Goal: Information Seeking & Learning: Learn about a topic

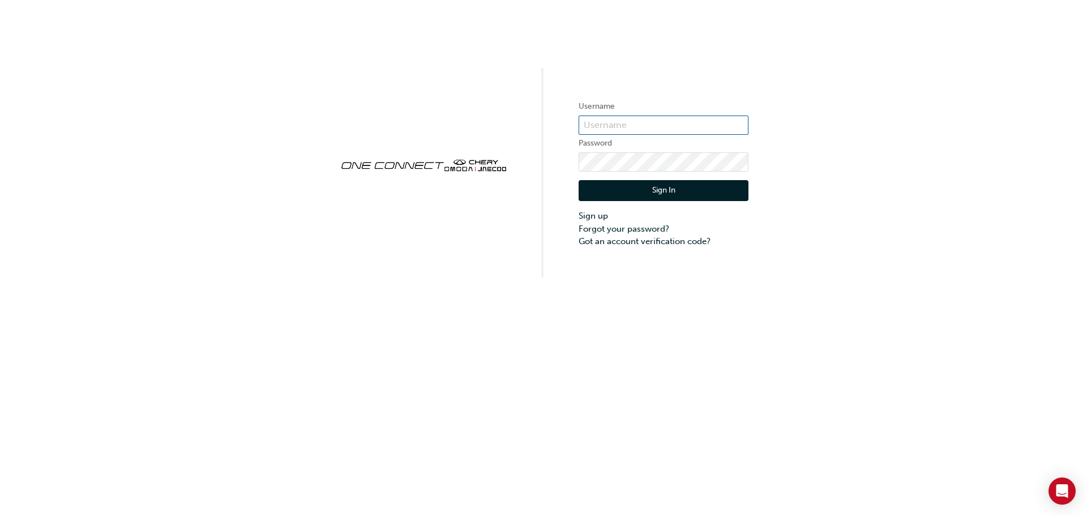
click at [594, 130] on input "text" at bounding box center [664, 124] width 170 height 19
type input "CHAU1141"
click button "Sign In" at bounding box center [664, 191] width 170 height 22
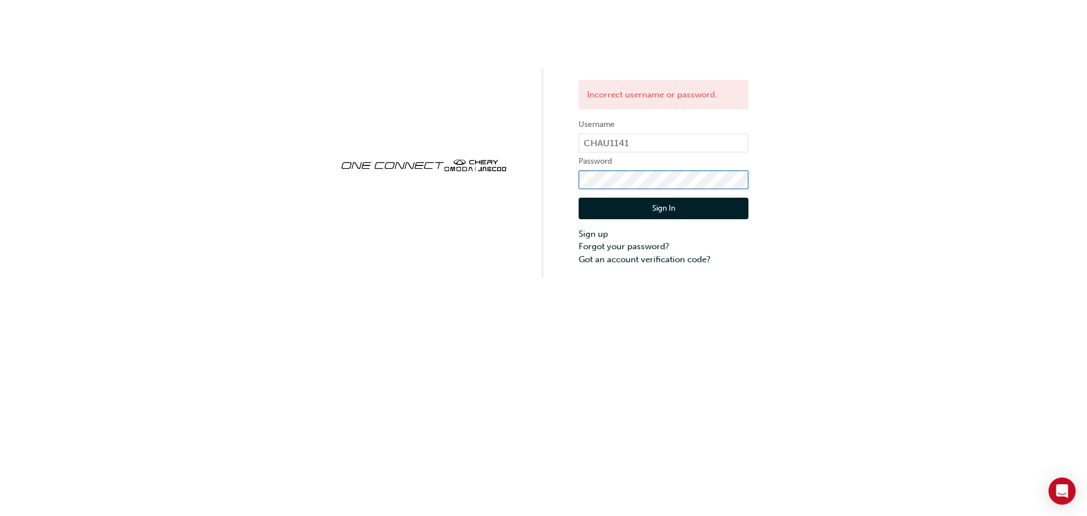
click button "Sign In" at bounding box center [664, 209] width 170 height 22
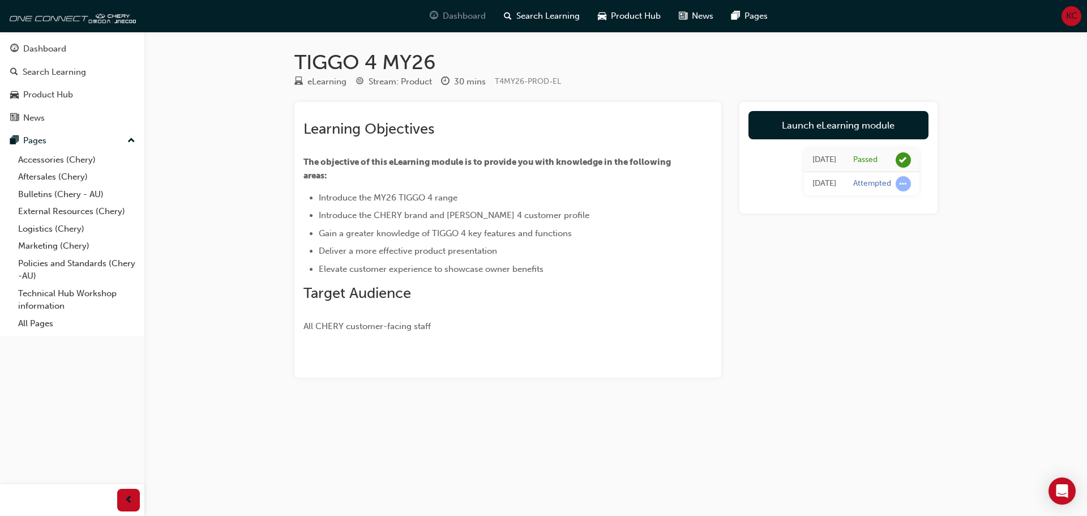
click at [474, 19] on span "Dashboard" at bounding box center [464, 16] width 43 height 13
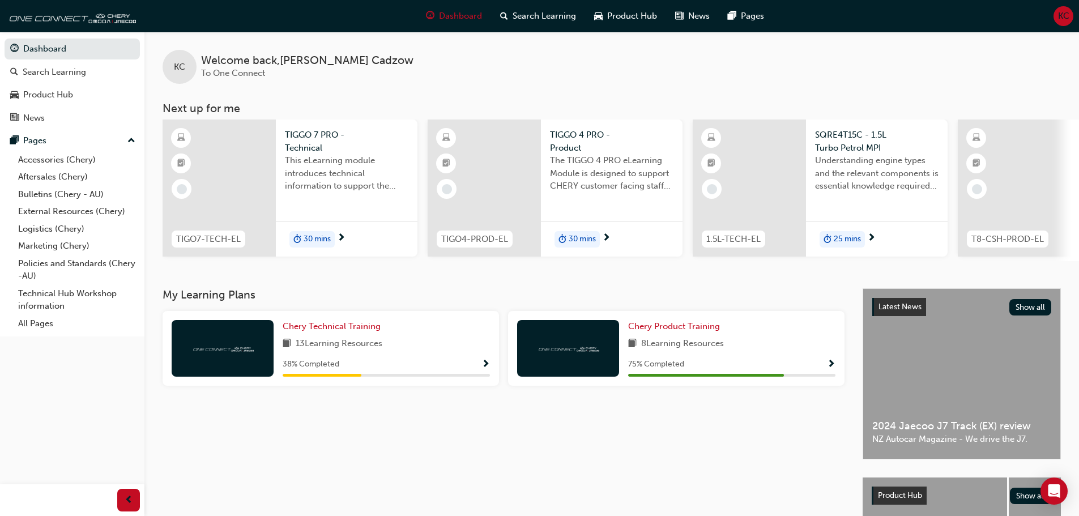
click at [315, 237] on span "30 mins" at bounding box center [316, 239] width 27 height 13
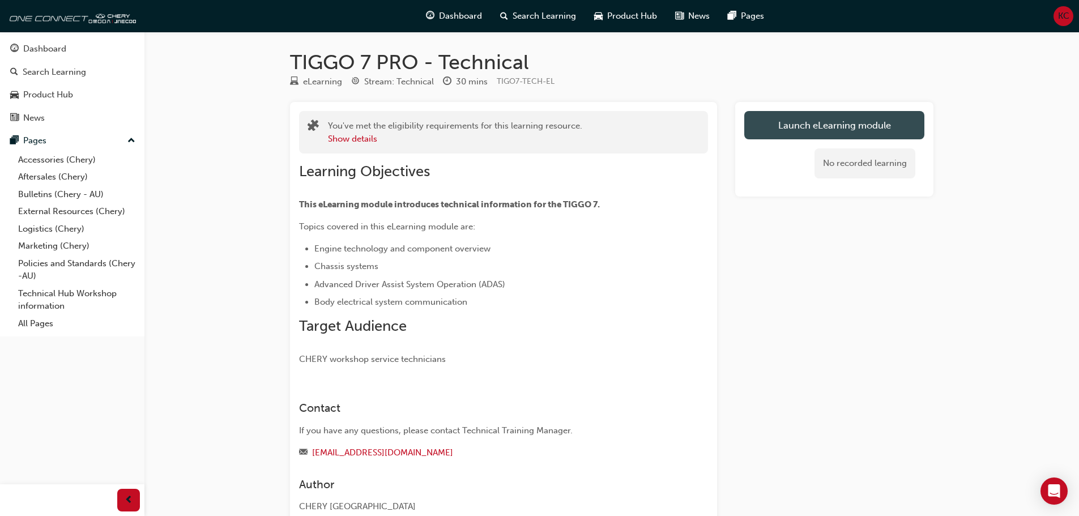
click at [781, 127] on link "Launch eLearning module" at bounding box center [834, 125] width 180 height 28
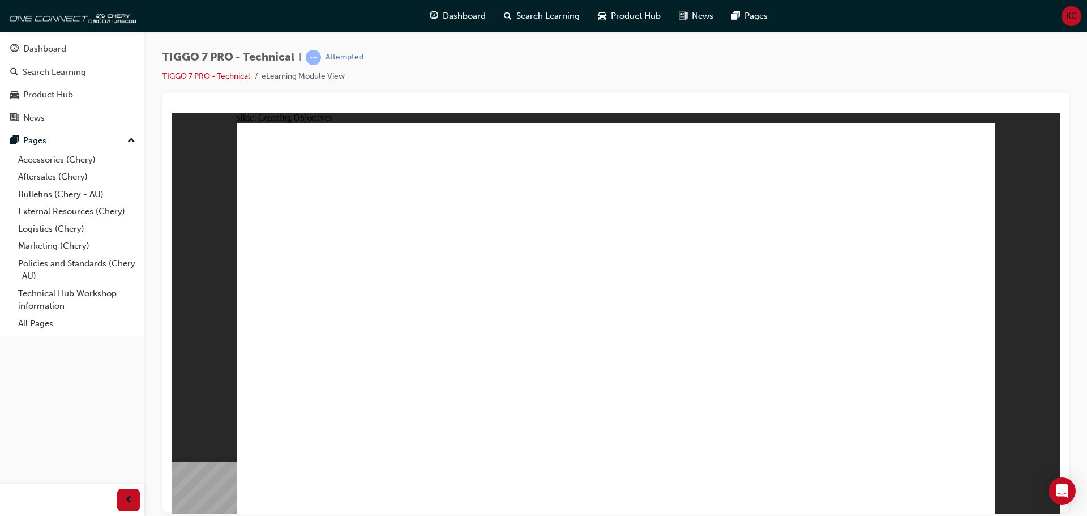
drag, startPoint x: 831, startPoint y: 421, endPoint x: 734, endPoint y: 413, distance: 97.1
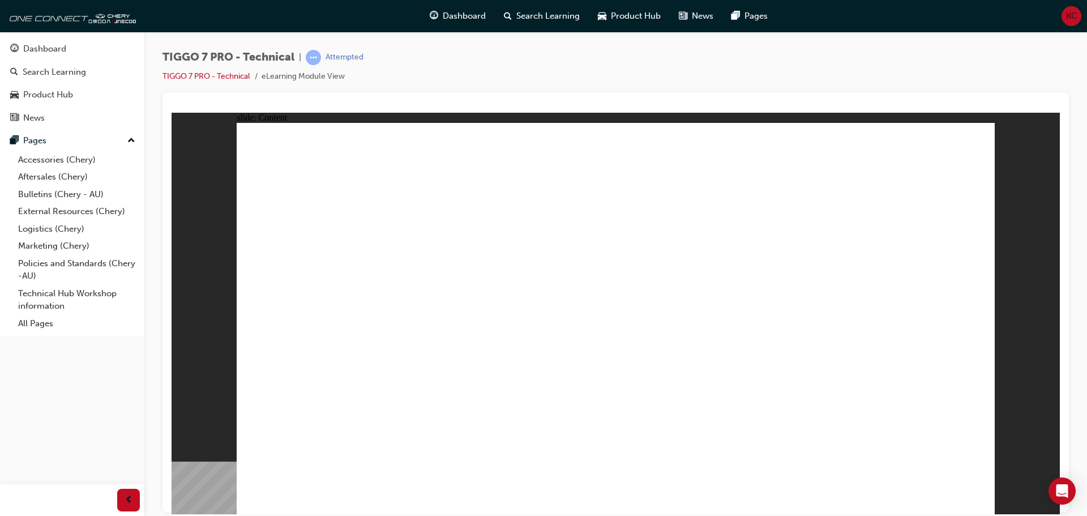
type input "45"
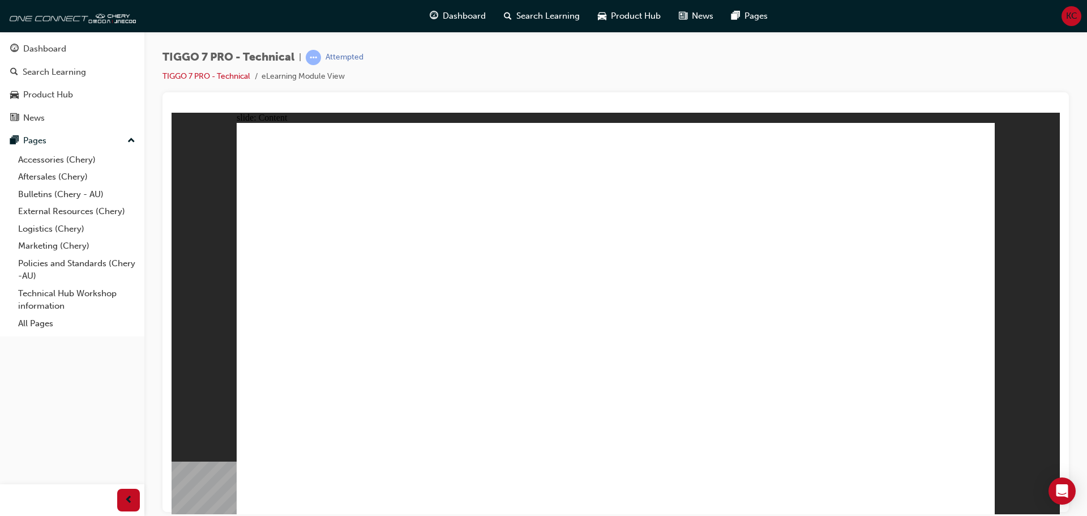
drag, startPoint x: 821, startPoint y: 363, endPoint x: 825, endPoint y: 335, distance: 28.7
drag, startPoint x: 825, startPoint y: 324, endPoint x: 764, endPoint y: 284, distance: 73.5
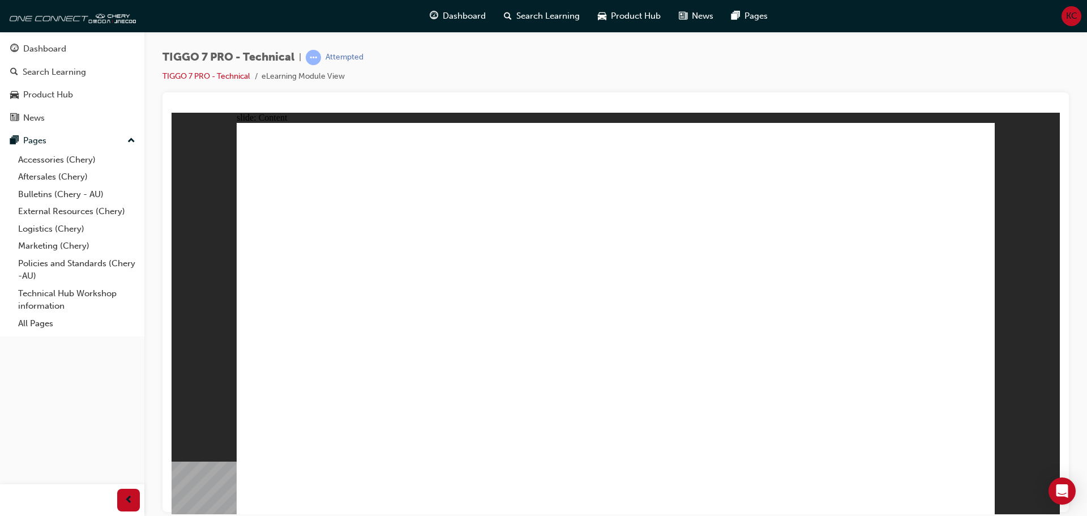
drag, startPoint x: 709, startPoint y: 267, endPoint x: 620, endPoint y: 230, distance: 96.2
drag, startPoint x: 557, startPoint y: 211, endPoint x: 607, endPoint y: 211, distance: 50.4
drag, startPoint x: 674, startPoint y: 226, endPoint x: 679, endPoint y: 226, distance: 5.7
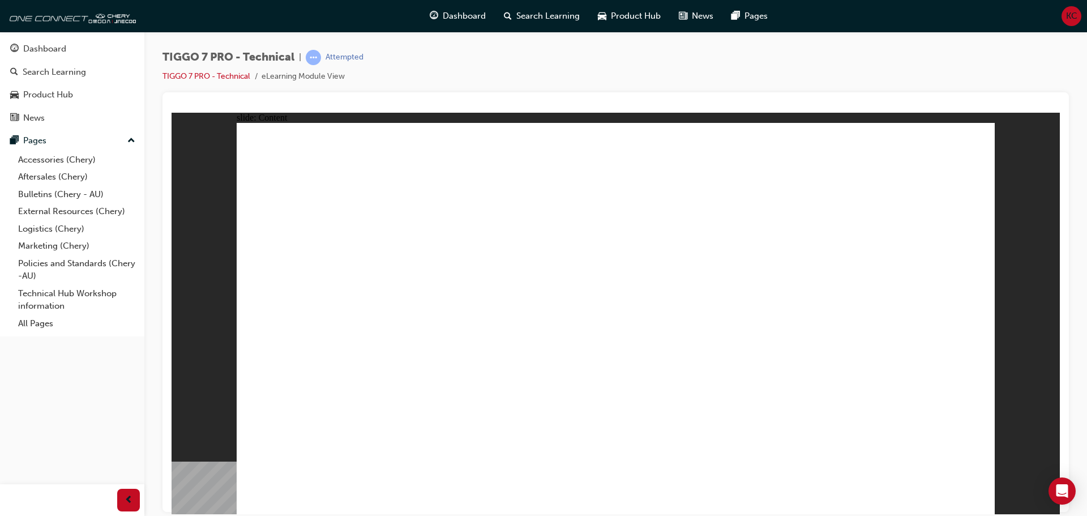
drag, startPoint x: 483, startPoint y: 328, endPoint x: 499, endPoint y: 336, distance: 18.0
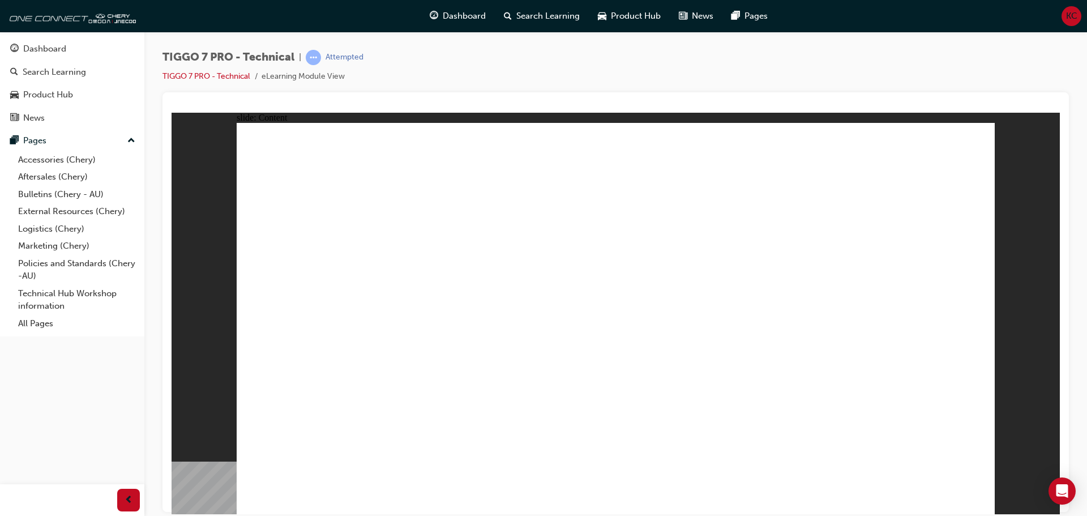
drag, startPoint x: 875, startPoint y: 157, endPoint x: 882, endPoint y: 190, distance: 33.5
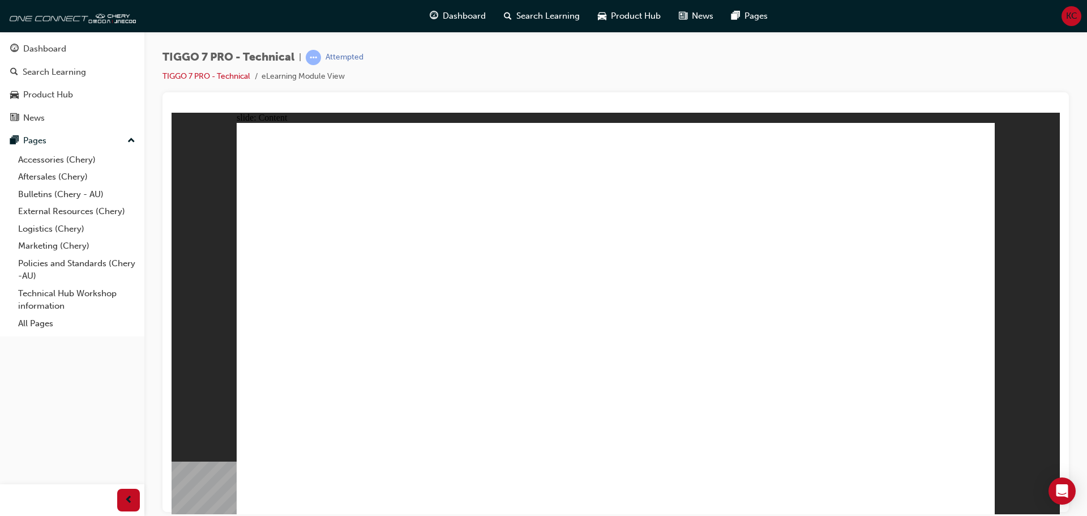
drag, startPoint x: 618, startPoint y: 407, endPoint x: 619, endPoint y: 384, distance: 22.7
drag, startPoint x: 619, startPoint y: 384, endPoint x: 616, endPoint y: 341, distance: 43.1
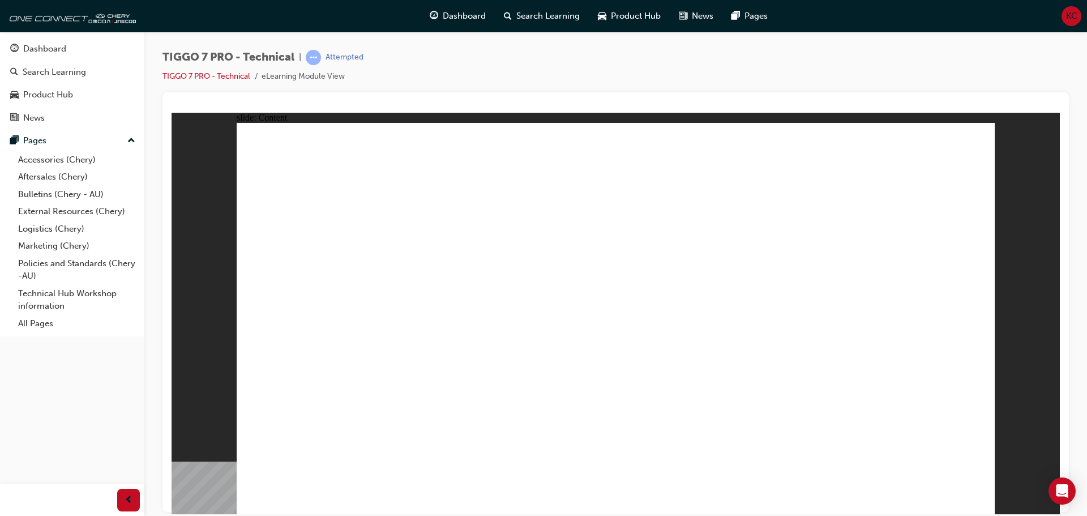
drag, startPoint x: 610, startPoint y: 249, endPoint x: 605, endPoint y: 238, distance: 11.7
drag, startPoint x: 942, startPoint y: 216, endPoint x: 902, endPoint y: 229, distance: 42.1
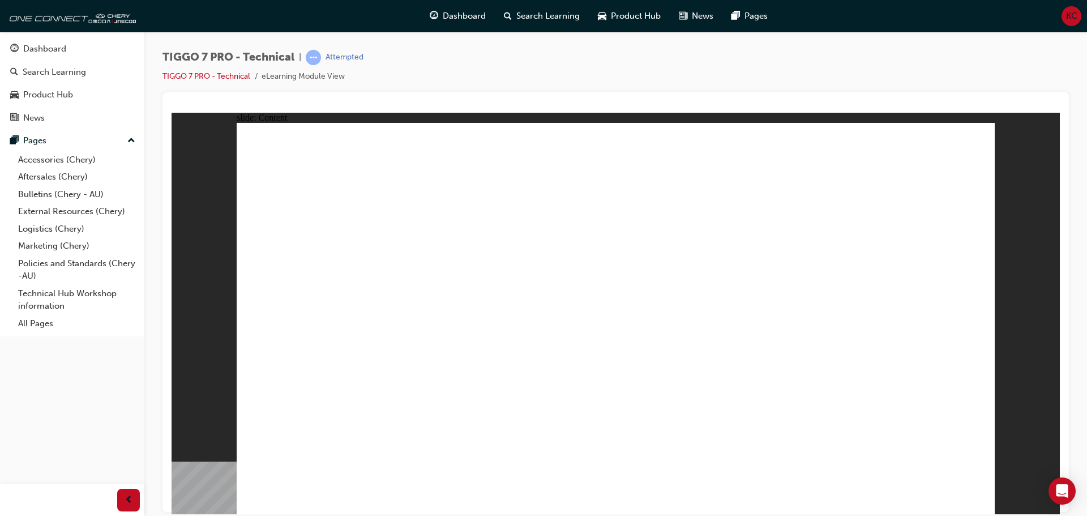
drag, startPoint x: 451, startPoint y: 263, endPoint x: 458, endPoint y: 266, distance: 7.4
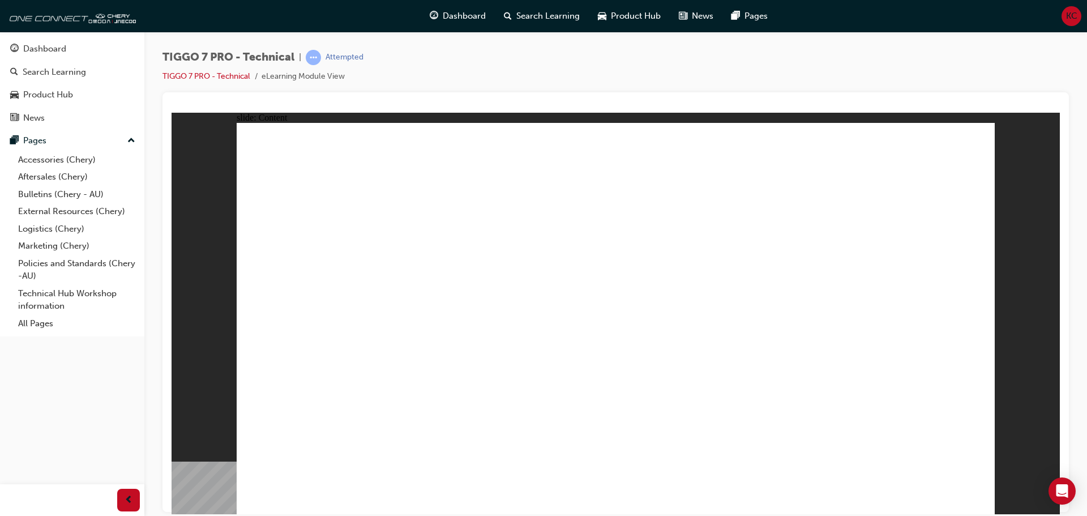
drag, startPoint x: 854, startPoint y: 277, endPoint x: 847, endPoint y: 328, distance: 50.8
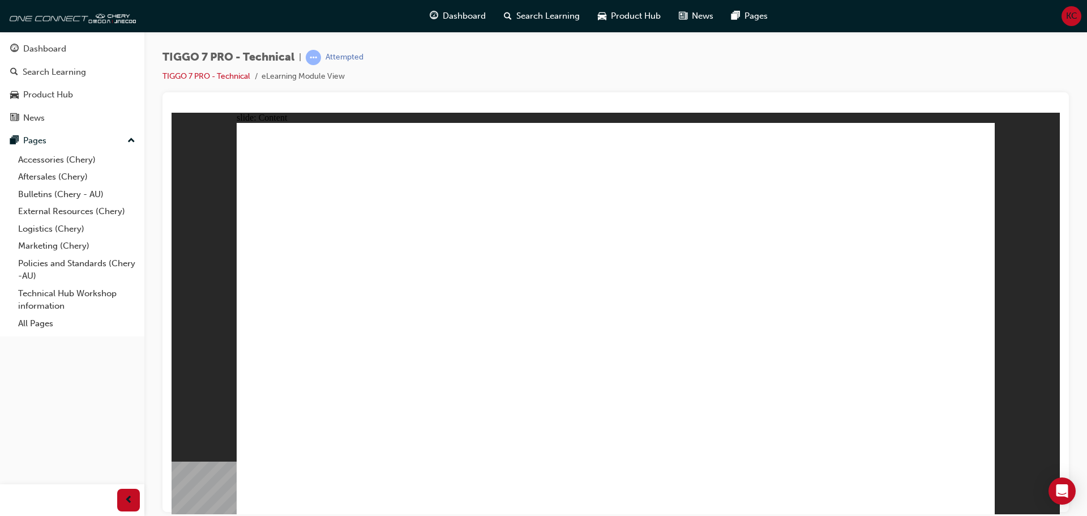
drag, startPoint x: 849, startPoint y: 379, endPoint x: 728, endPoint y: 377, distance: 121.2
drag, startPoint x: 721, startPoint y: 377, endPoint x: 667, endPoint y: 366, distance: 55.0
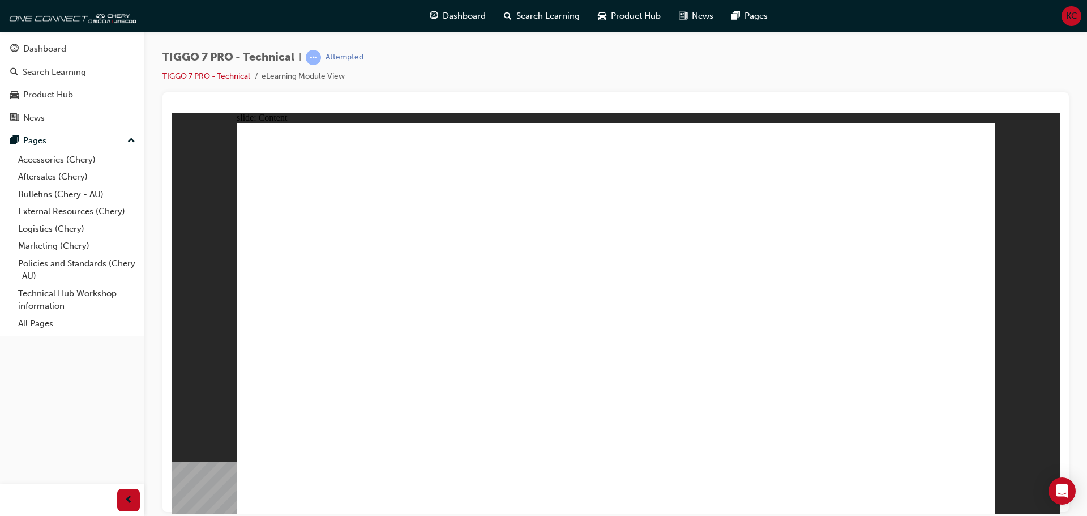
drag, startPoint x: 574, startPoint y: 289, endPoint x: 584, endPoint y: 234, distance: 55.2
drag, startPoint x: 584, startPoint y: 229, endPoint x: 579, endPoint y: 220, distance: 10.7
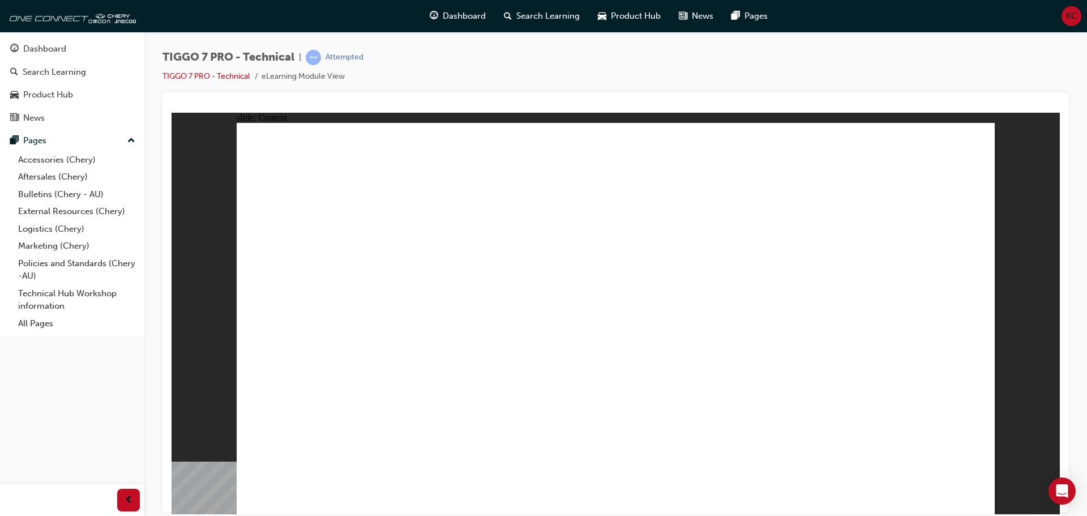
drag, startPoint x: 365, startPoint y: 176, endPoint x: 353, endPoint y: 196, distance: 23.4
drag, startPoint x: 353, startPoint y: 196, endPoint x: 360, endPoint y: 241, distance: 45.2
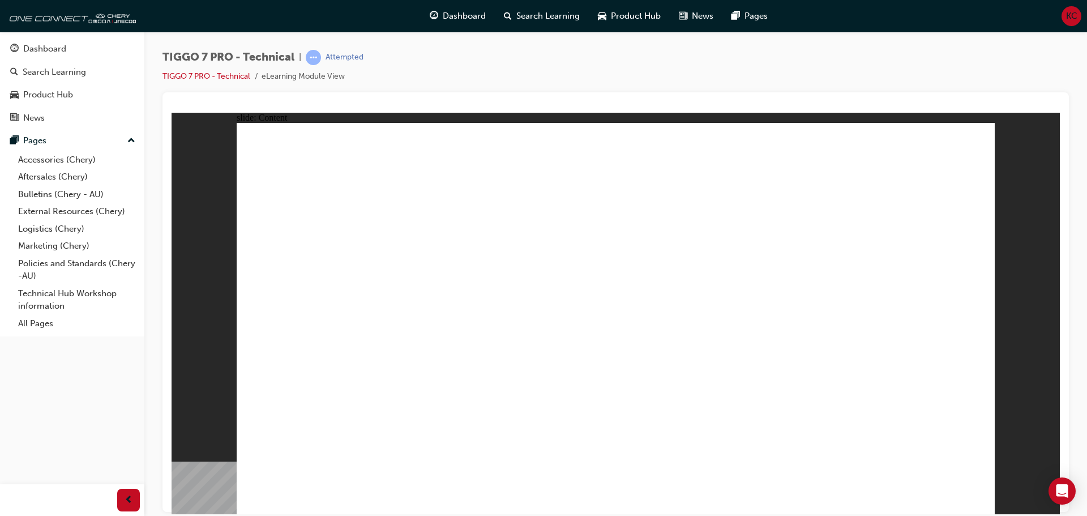
drag, startPoint x: 805, startPoint y: 372, endPoint x: 811, endPoint y: 374, distance: 6.5
type input "922"
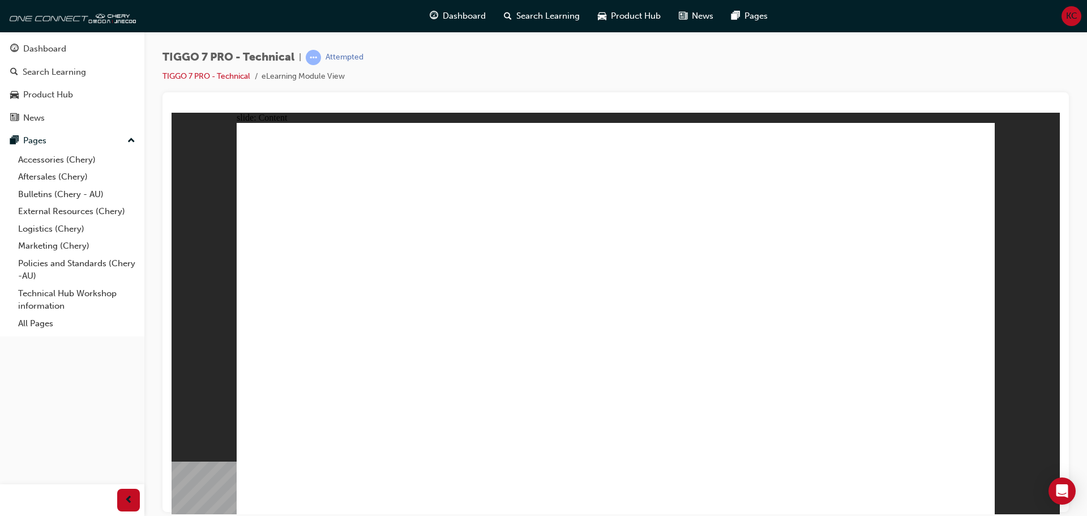
drag, startPoint x: 938, startPoint y: 147, endPoint x: 937, endPoint y: 140, distance: 6.3
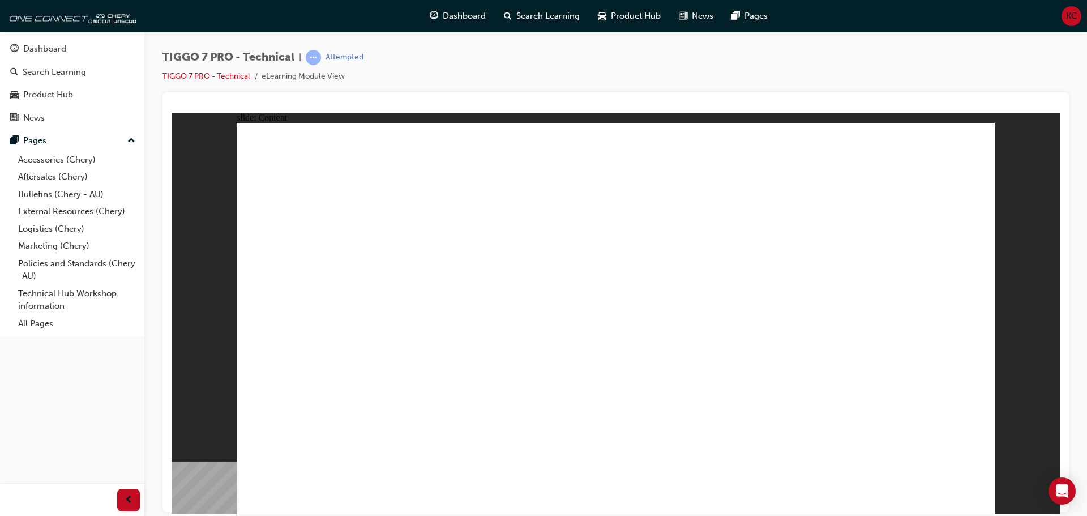
drag, startPoint x: 541, startPoint y: 421, endPoint x: 550, endPoint y: 409, distance: 15.1
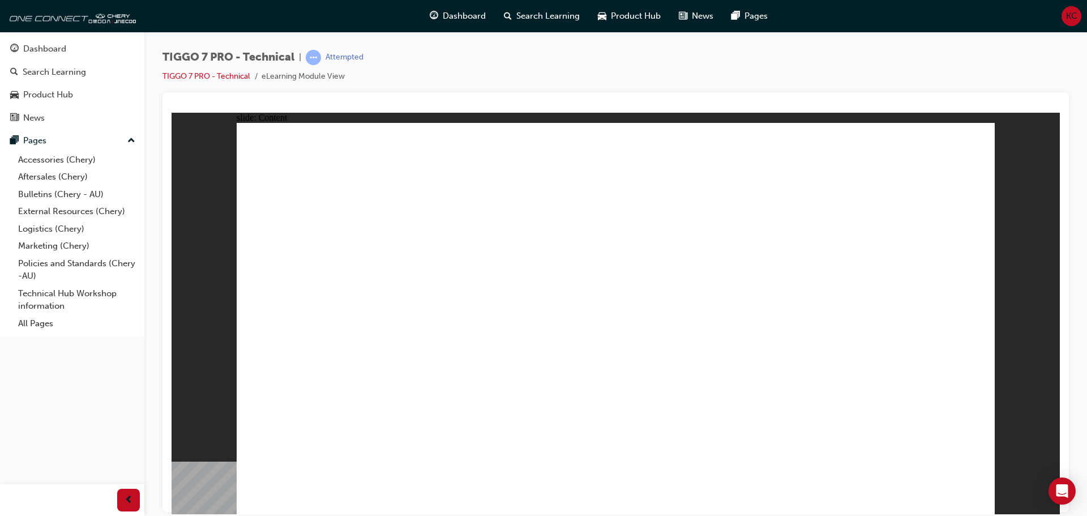
drag, startPoint x: 679, startPoint y: 286, endPoint x: 661, endPoint y: 283, distance: 18.3
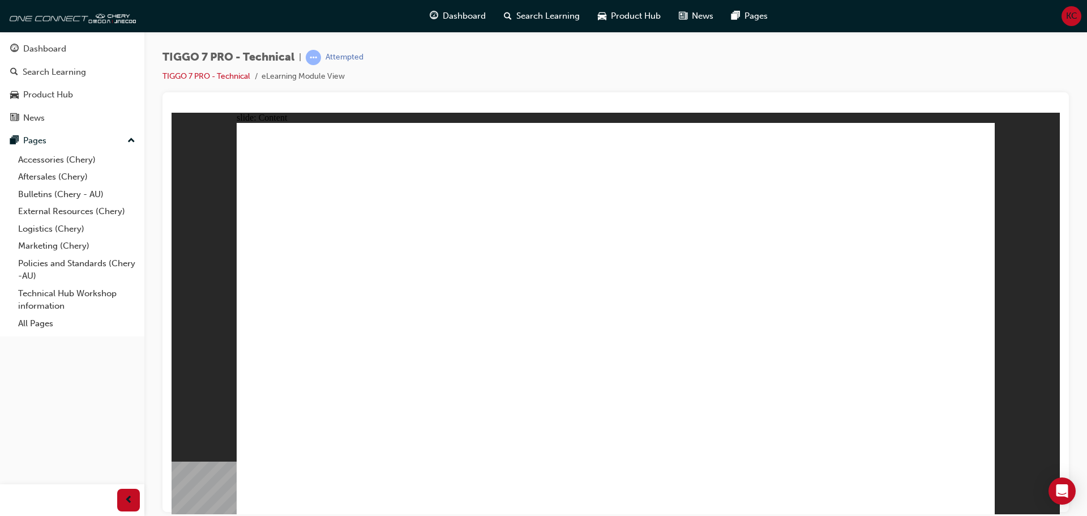
drag, startPoint x: 670, startPoint y: 228, endPoint x: 681, endPoint y: 241, distance: 16.5
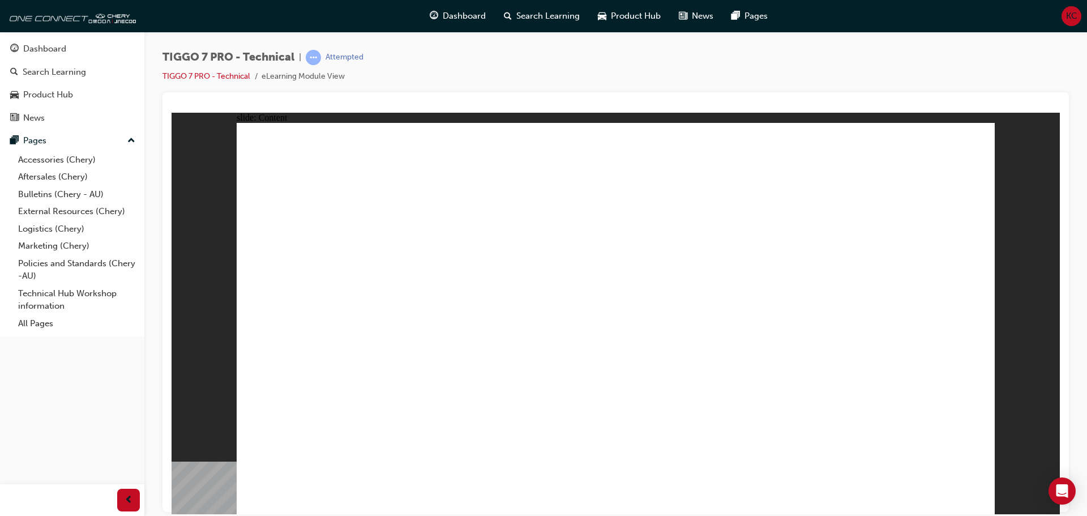
drag, startPoint x: 702, startPoint y: 301, endPoint x: 708, endPoint y: 302, distance: 5.8
drag, startPoint x: 840, startPoint y: 307, endPoint x: 846, endPoint y: 343, distance: 36.7
drag, startPoint x: 845, startPoint y: 404, endPoint x: 799, endPoint y: 422, distance: 49.6
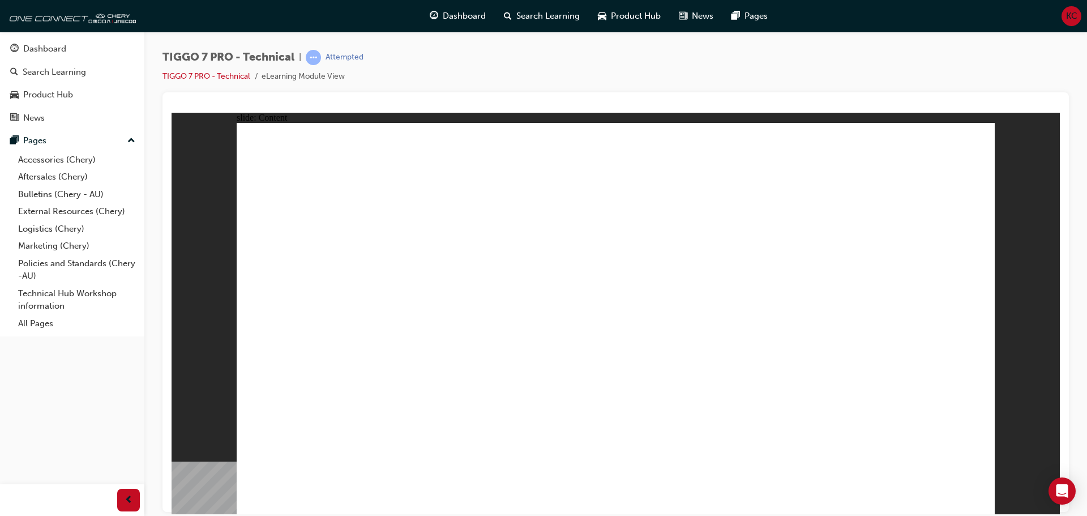
drag, startPoint x: 733, startPoint y: 410, endPoint x: 662, endPoint y: 416, distance: 71.6
drag, startPoint x: 634, startPoint y: 420, endPoint x: 589, endPoint y: 409, distance: 46.0
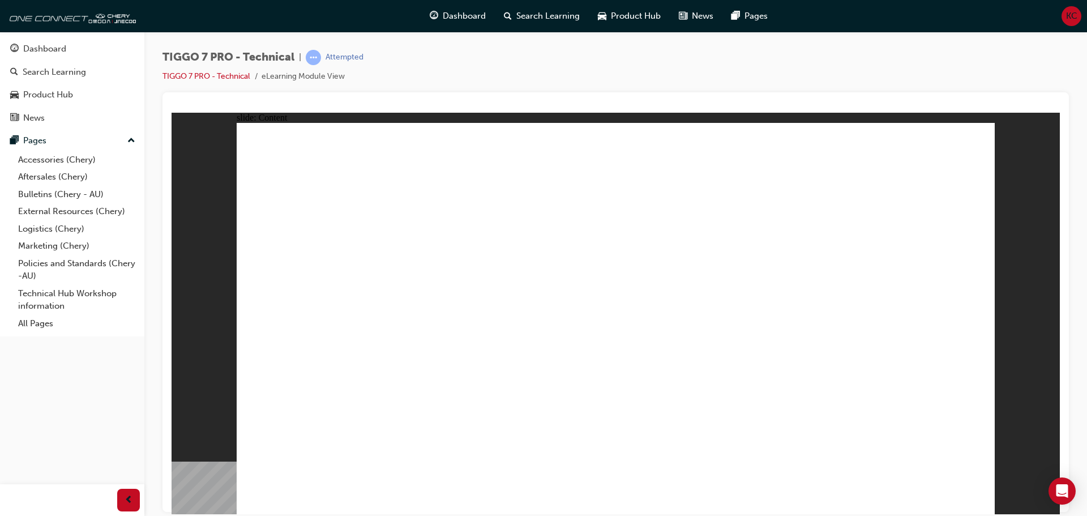
drag, startPoint x: 546, startPoint y: 402, endPoint x: 557, endPoint y: 382, distance: 22.8
drag, startPoint x: 581, startPoint y: 158, endPoint x: 598, endPoint y: 162, distance: 17.4
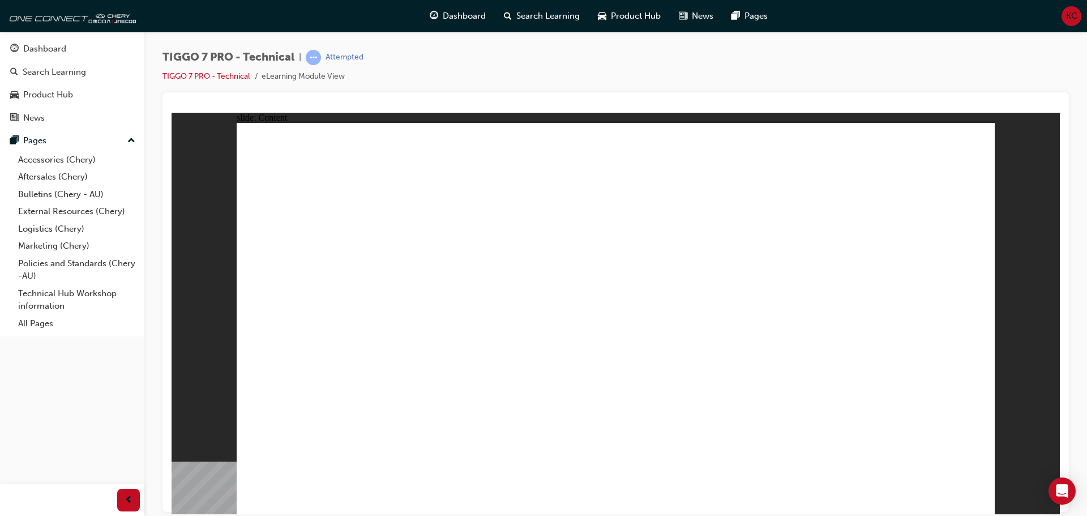
drag, startPoint x: 776, startPoint y: 245, endPoint x: 764, endPoint y: 266, distance: 23.6
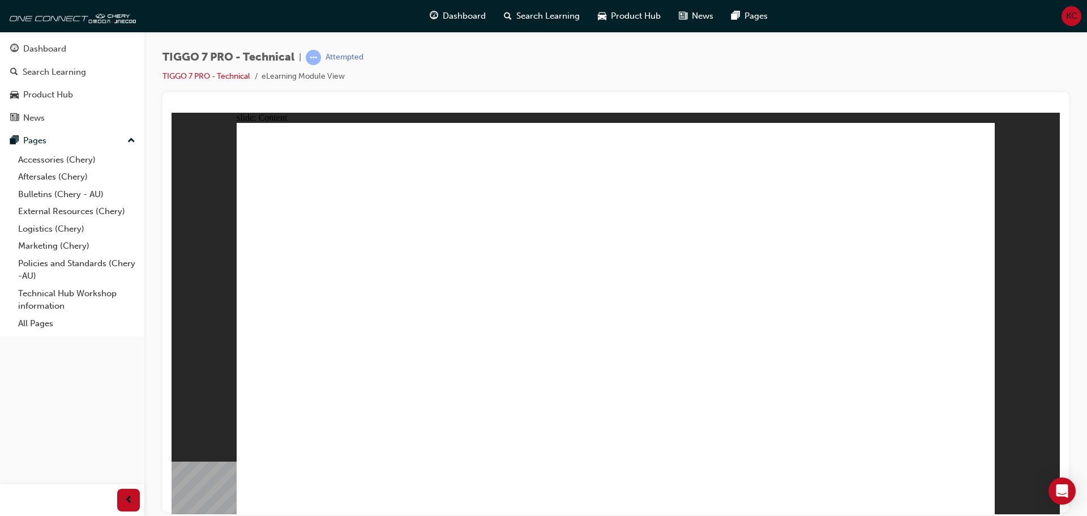
drag, startPoint x: 664, startPoint y: 302, endPoint x: 567, endPoint y: 336, distance: 102.9
drag, startPoint x: 572, startPoint y: 344, endPoint x: 550, endPoint y: 348, distance: 22.9
drag, startPoint x: 409, startPoint y: 351, endPoint x: 394, endPoint y: 356, distance: 15.4
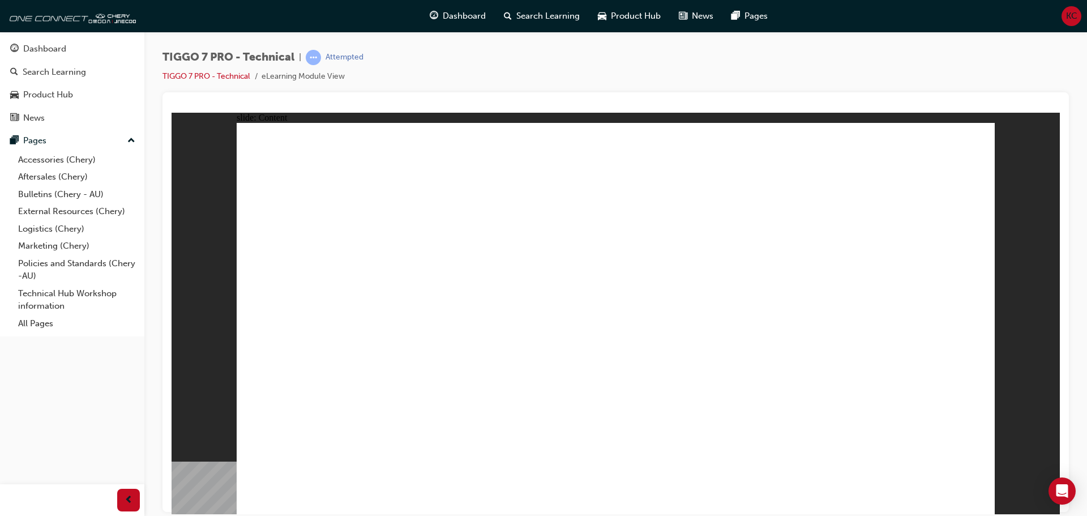
drag, startPoint x: 373, startPoint y: 313, endPoint x: 378, endPoint y: 294, distance: 19.5
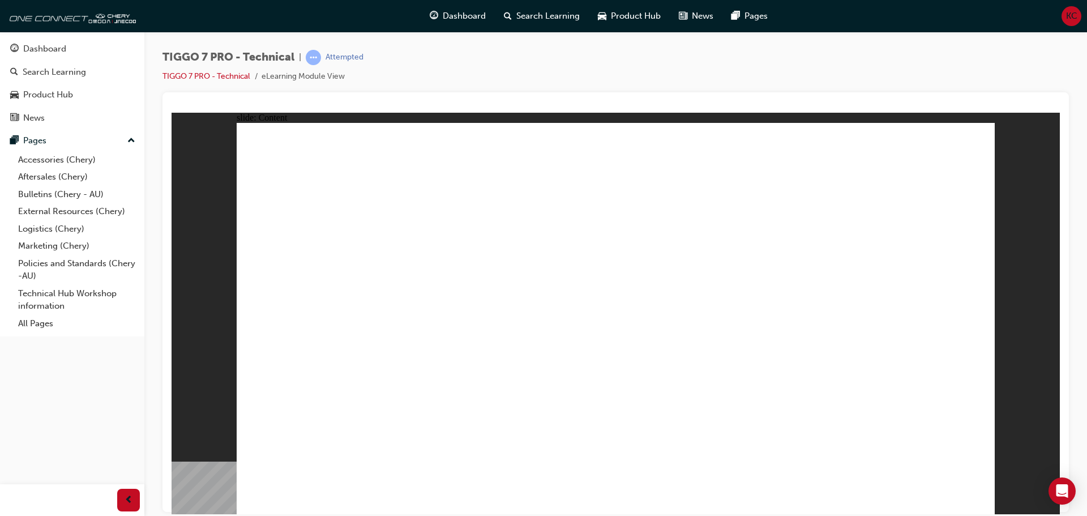
drag, startPoint x: 712, startPoint y: 393, endPoint x: 699, endPoint y: 373, distance: 24.5
drag, startPoint x: 698, startPoint y: 371, endPoint x: 685, endPoint y: 327, distance: 46.0
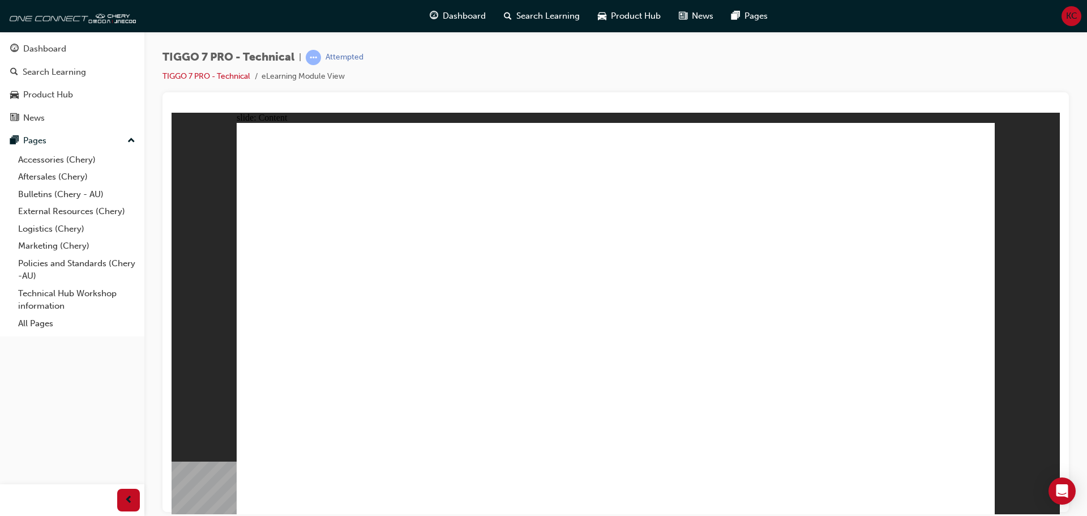
drag, startPoint x: 680, startPoint y: 296, endPoint x: 677, endPoint y: 175, distance: 120.6
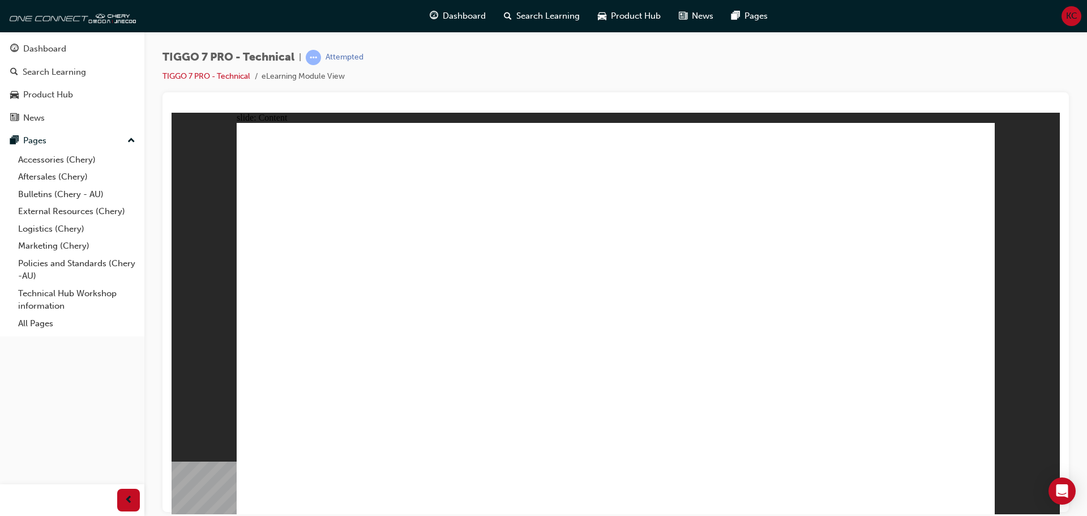
drag, startPoint x: 420, startPoint y: 247, endPoint x: 547, endPoint y: 177, distance: 145.2
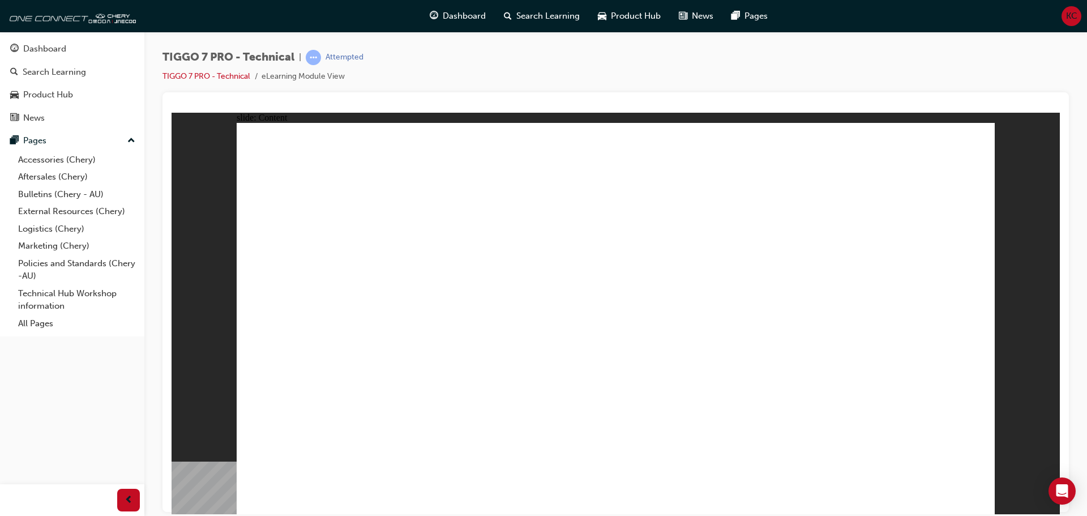
type input "5"
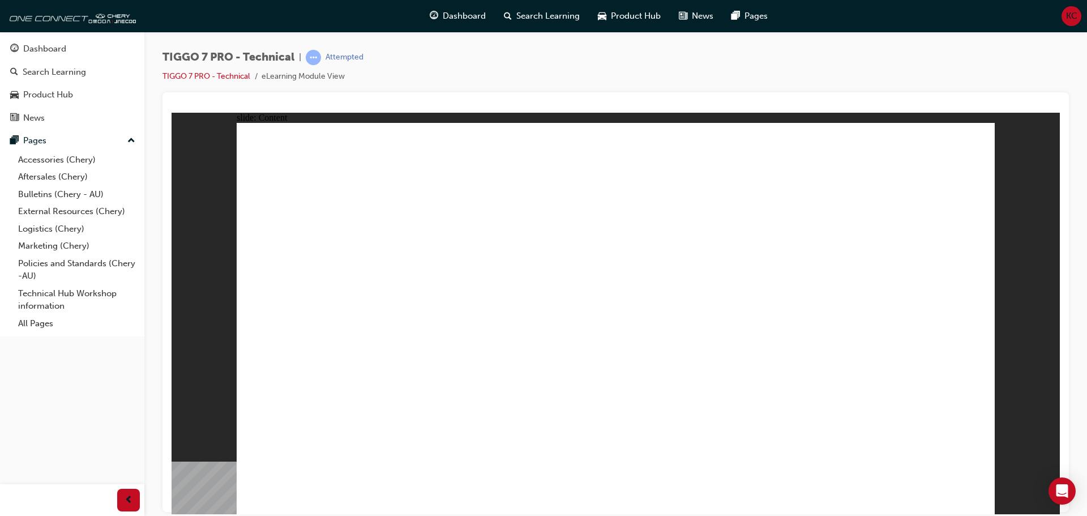
drag, startPoint x: 874, startPoint y: 156, endPoint x: 849, endPoint y: 166, distance: 27.7
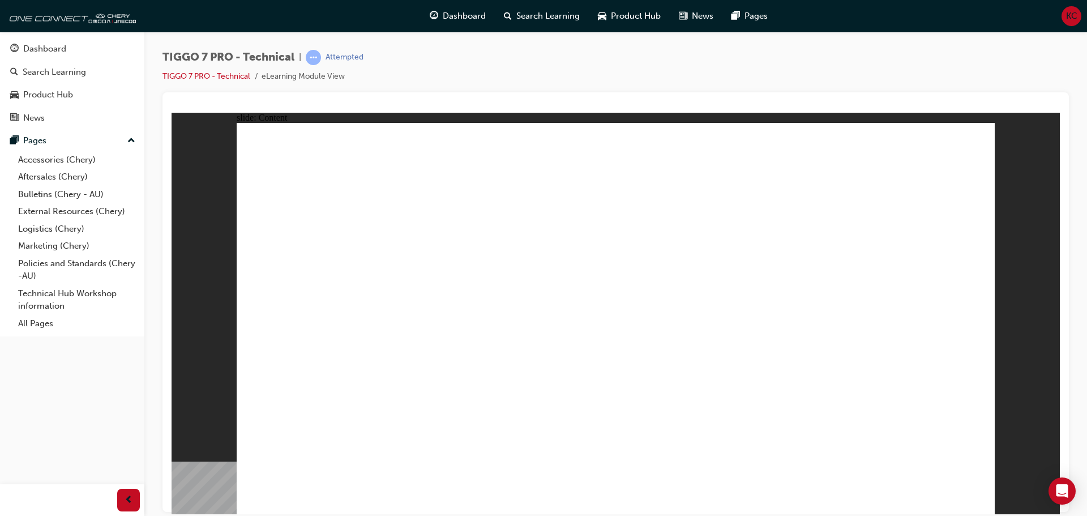
drag, startPoint x: 815, startPoint y: 367, endPoint x: 711, endPoint y: 361, distance: 104.9
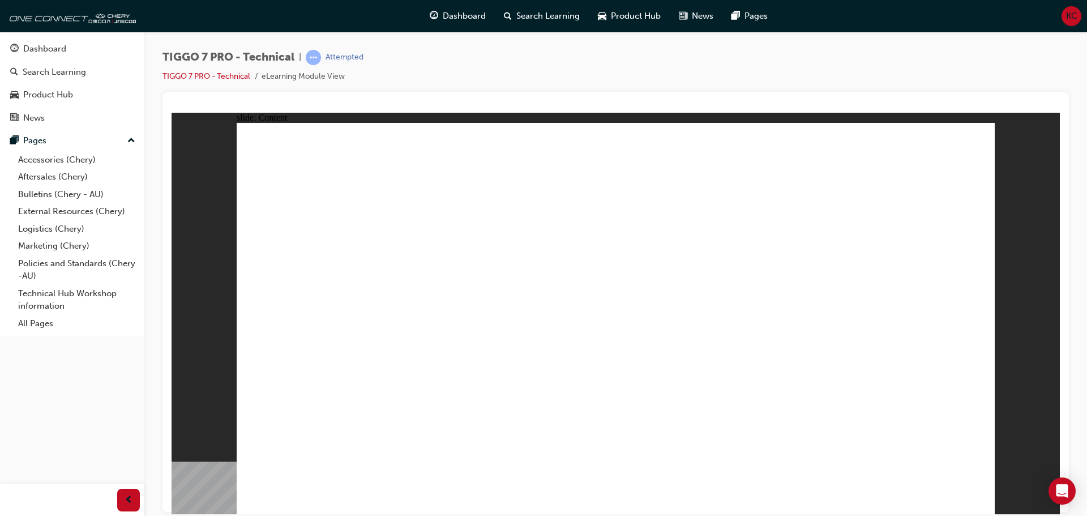
drag, startPoint x: 630, startPoint y: 376, endPoint x: 651, endPoint y: 382, distance: 21.9
drag, startPoint x: 726, startPoint y: 398, endPoint x: 752, endPoint y: 414, distance: 31.0
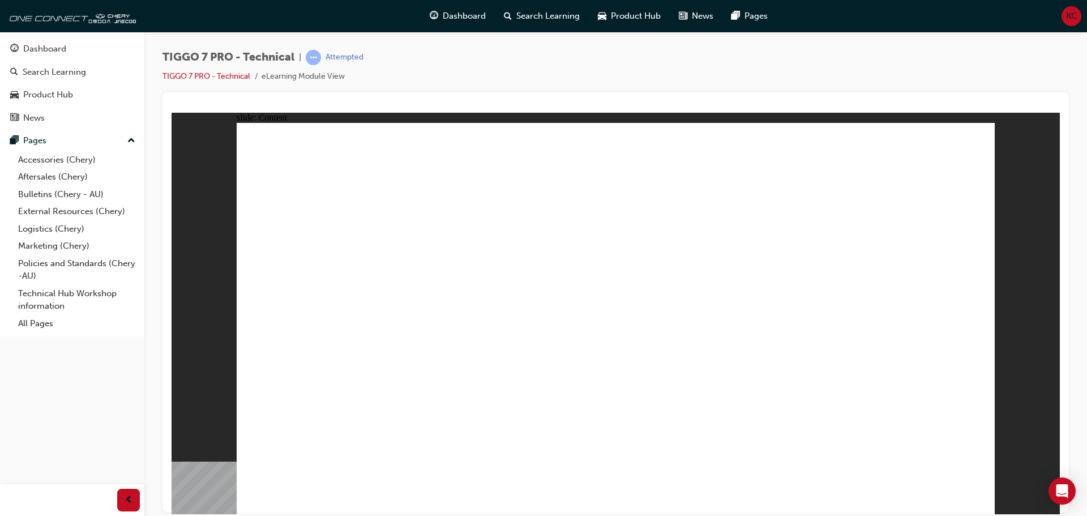
drag, startPoint x: 818, startPoint y: 434, endPoint x: 878, endPoint y: 447, distance: 61.0
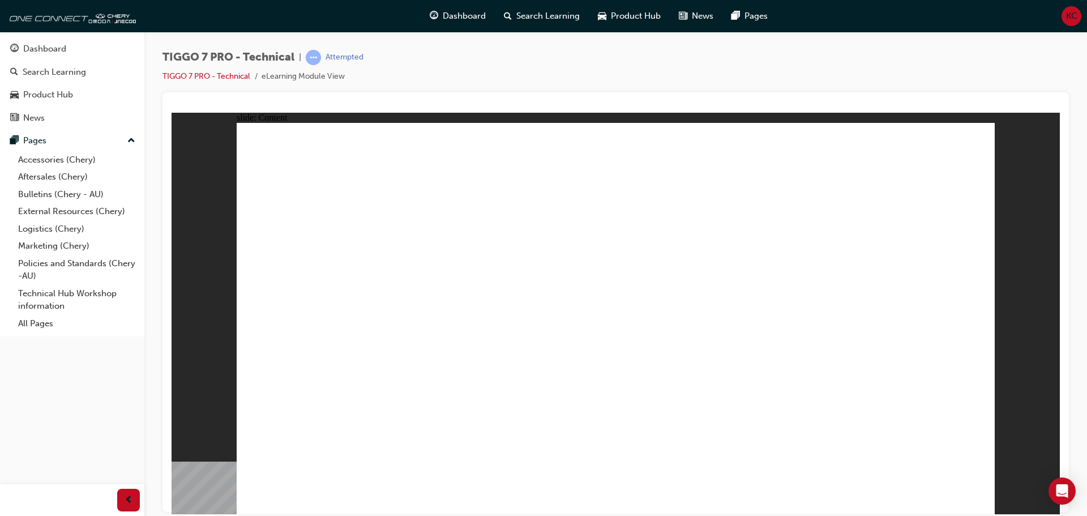
drag, startPoint x: 579, startPoint y: 440, endPoint x: 854, endPoint y: 448, distance: 275.3
drag, startPoint x: 889, startPoint y: 406, endPoint x: 876, endPoint y: 422, distance: 20.5
drag, startPoint x: 867, startPoint y: 441, endPoint x: 839, endPoint y: 407, distance: 44.7
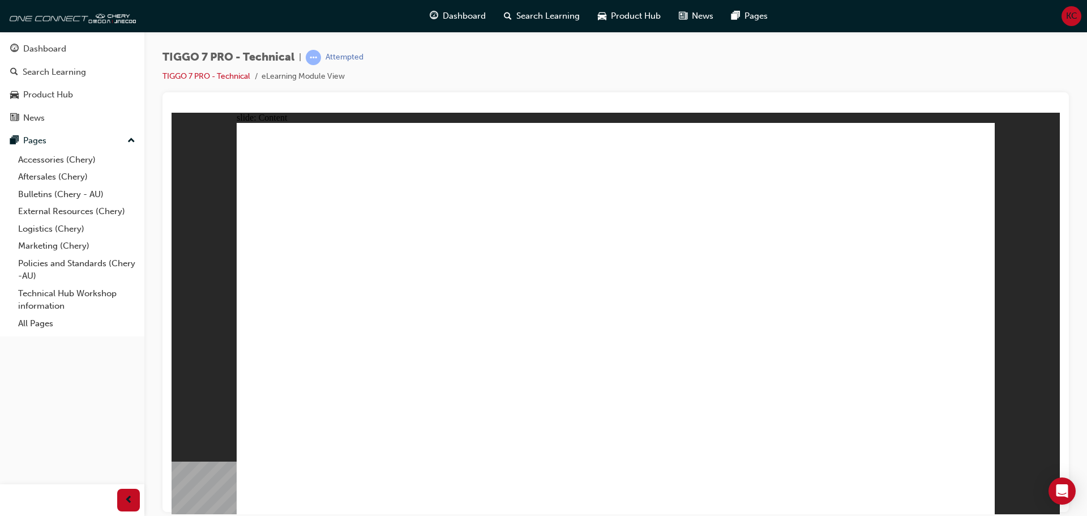
drag, startPoint x: 325, startPoint y: 380, endPoint x: 321, endPoint y: 361, distance: 19.7
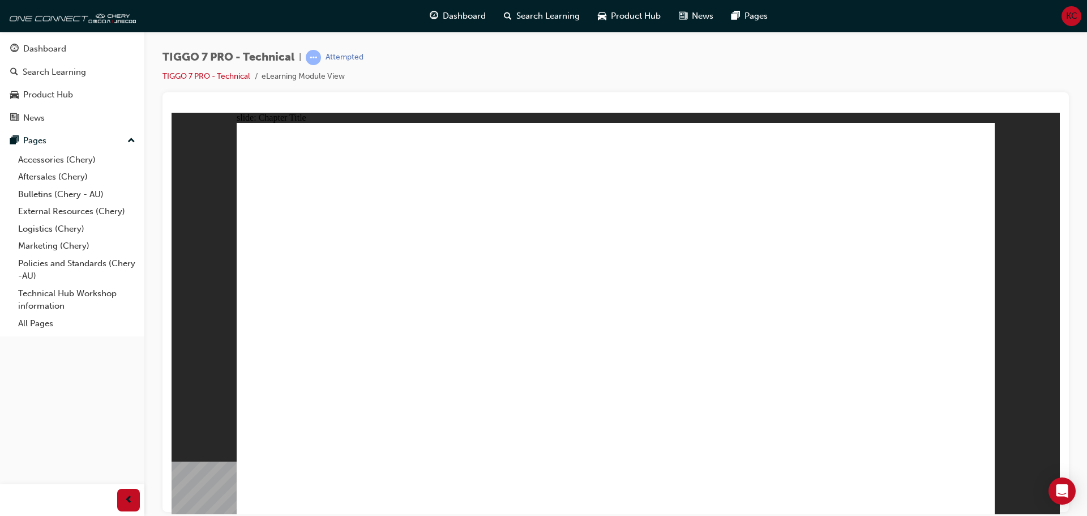
radio input "true"
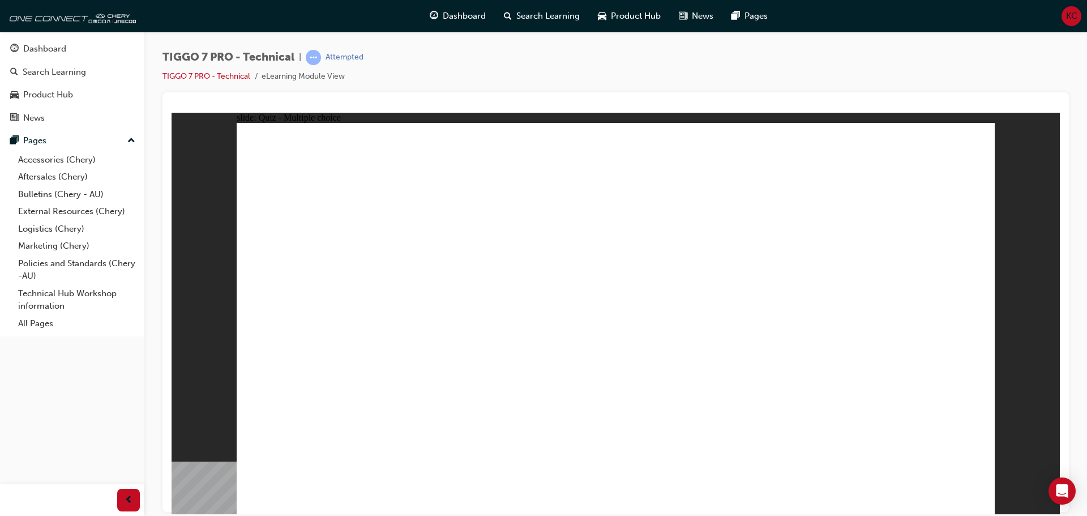
radio input "true"
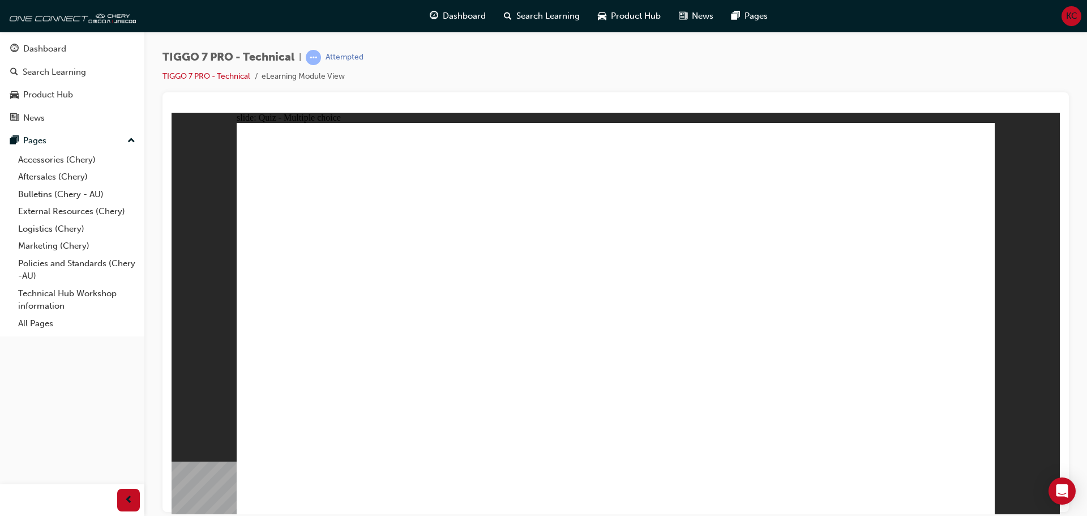
checkbox input "true"
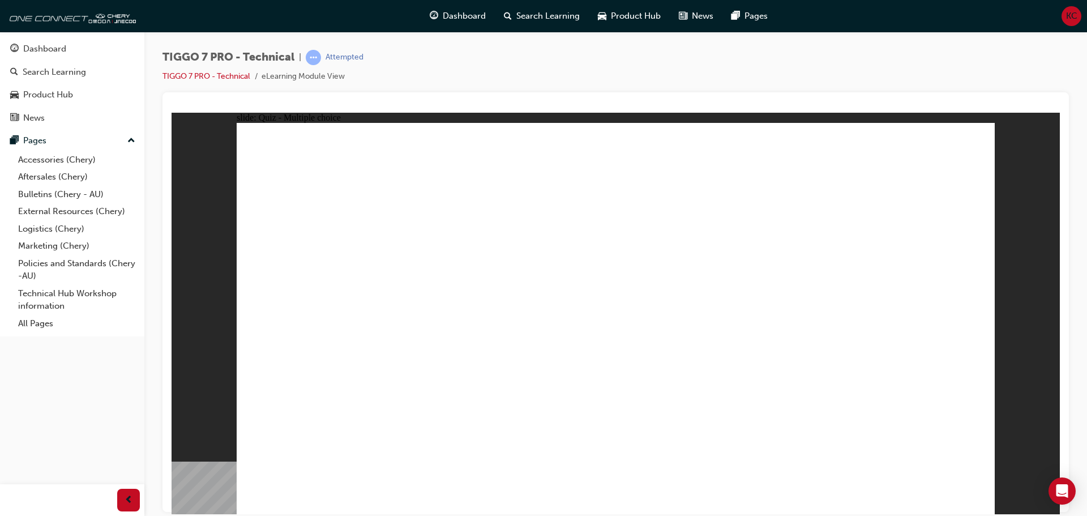
checkbox input "true"
drag, startPoint x: 862, startPoint y: 398, endPoint x: 858, endPoint y: 393, distance: 6.0
checkbox input "true"
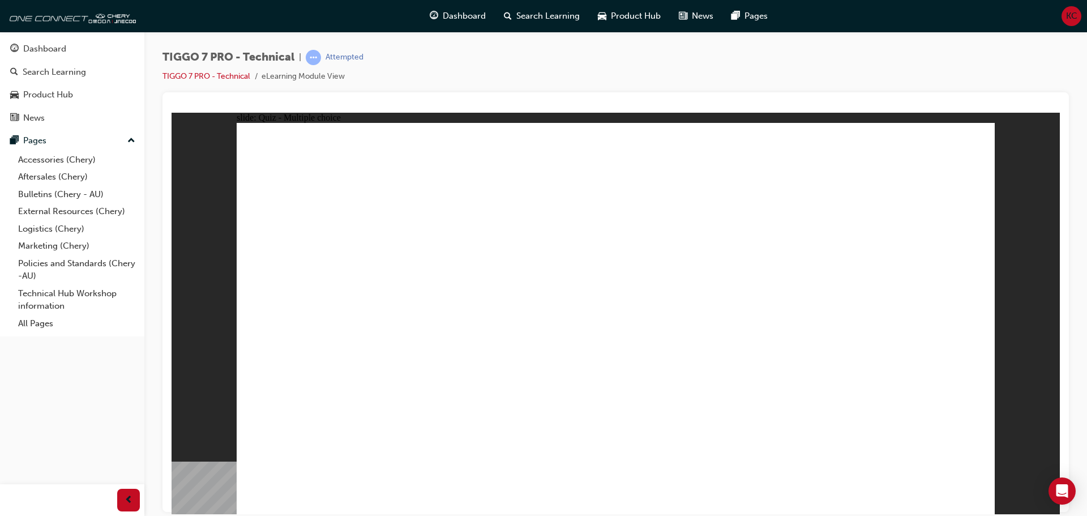
drag, startPoint x: 731, startPoint y: 403, endPoint x: 612, endPoint y: 378, distance: 121.9
checkbox input "true"
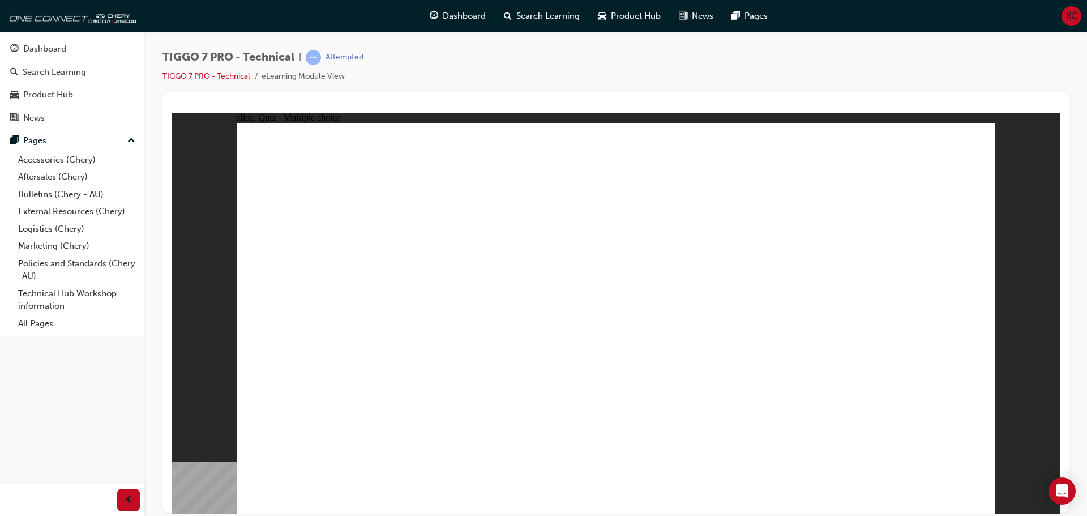
drag, startPoint x: 348, startPoint y: 374, endPoint x: 457, endPoint y: 399, distance: 111.5
checkbox input "true"
drag, startPoint x: 306, startPoint y: 318, endPoint x: 619, endPoint y: 177, distance: 343.1
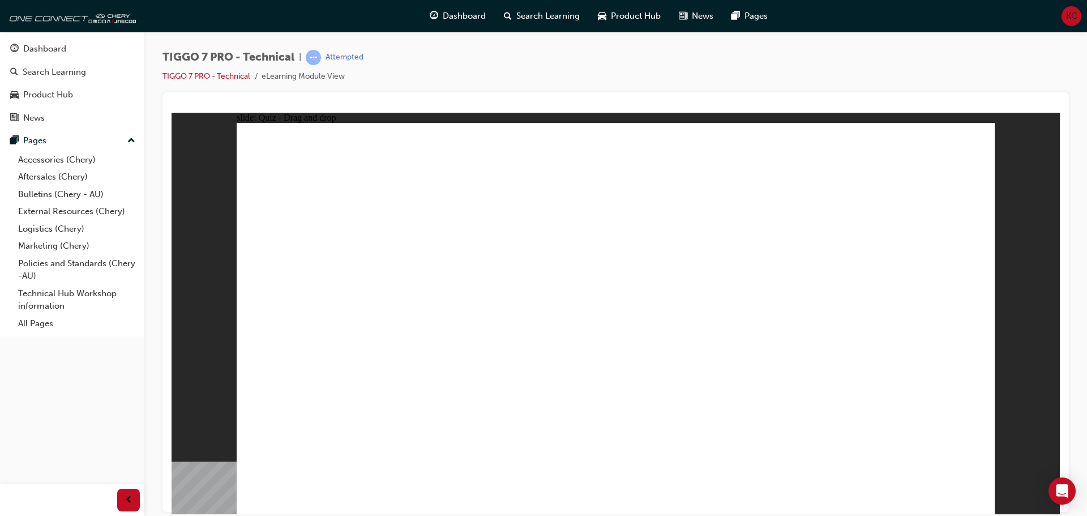
drag, startPoint x: 408, startPoint y: 324, endPoint x: 452, endPoint y: 365, distance: 60.5
drag, startPoint x: 632, startPoint y: 379, endPoint x: 766, endPoint y: 408, distance: 137.1
drag, startPoint x: 476, startPoint y: 361, endPoint x: 662, endPoint y: 380, distance: 187.3
drag, startPoint x: 453, startPoint y: 411, endPoint x: 920, endPoint y: 280, distance: 485.2
drag, startPoint x: 274, startPoint y: 375, endPoint x: 795, endPoint y: 194, distance: 552.0
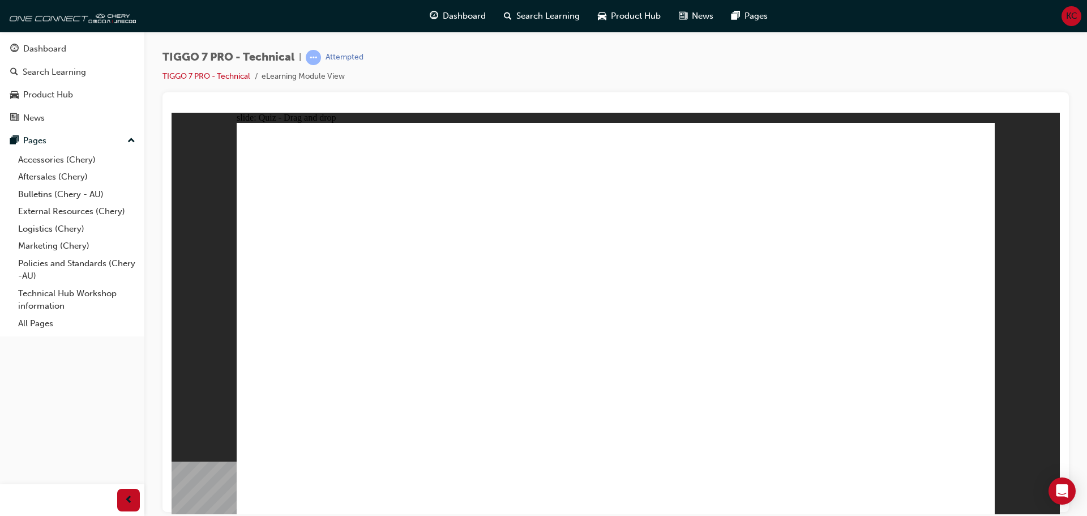
drag, startPoint x: 288, startPoint y: 412, endPoint x: 846, endPoint y: 369, distance: 559.9
drag, startPoint x: 653, startPoint y: 285, endPoint x: 751, endPoint y: 267, distance: 99.2
drag, startPoint x: 580, startPoint y: 307, endPoint x: 675, endPoint y: 298, distance: 95.5
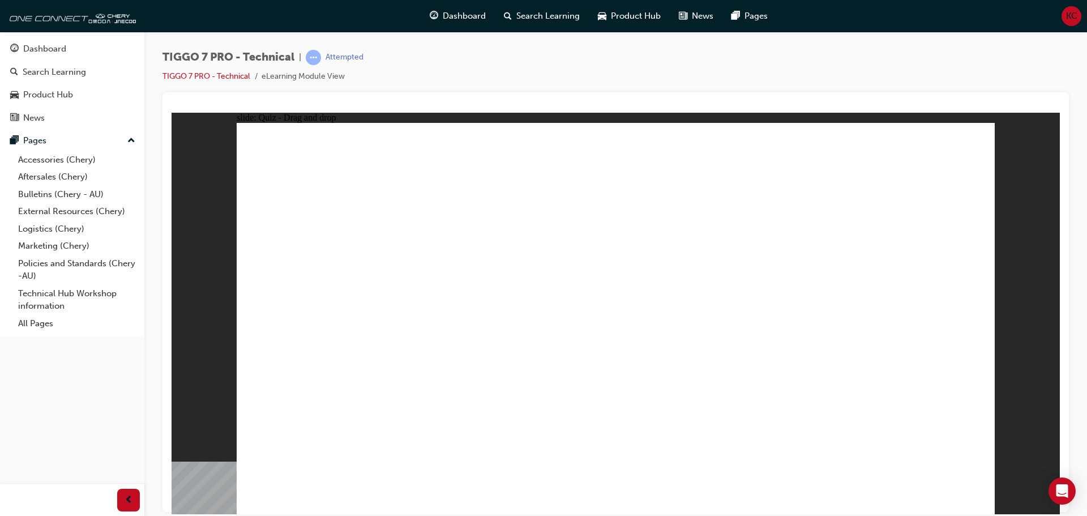
drag, startPoint x: 486, startPoint y: 347, endPoint x: 738, endPoint y: 297, distance: 256.8
drag, startPoint x: 460, startPoint y: 381, endPoint x: 683, endPoint y: 323, distance: 229.9
drag, startPoint x: 506, startPoint y: 401, endPoint x: 713, endPoint y: 306, distance: 227.8
drag, startPoint x: 386, startPoint y: 277, endPoint x: 689, endPoint y: 286, distance: 303.0
drag, startPoint x: 388, startPoint y: 313, endPoint x: 630, endPoint y: 284, distance: 243.5
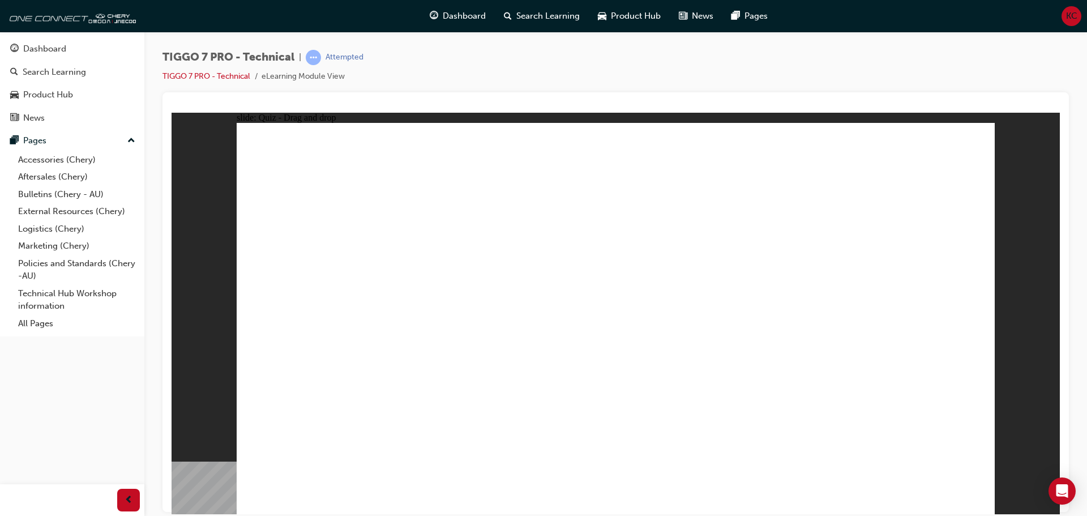
drag, startPoint x: 345, startPoint y: 345, endPoint x: 824, endPoint y: 259, distance: 486.0
drag, startPoint x: 379, startPoint y: 348, endPoint x: 658, endPoint y: 296, distance: 283.9
drag, startPoint x: 363, startPoint y: 379, endPoint x: 414, endPoint y: 369, distance: 52.5
drag, startPoint x: 412, startPoint y: 382, endPoint x: 728, endPoint y: 295, distance: 327.7
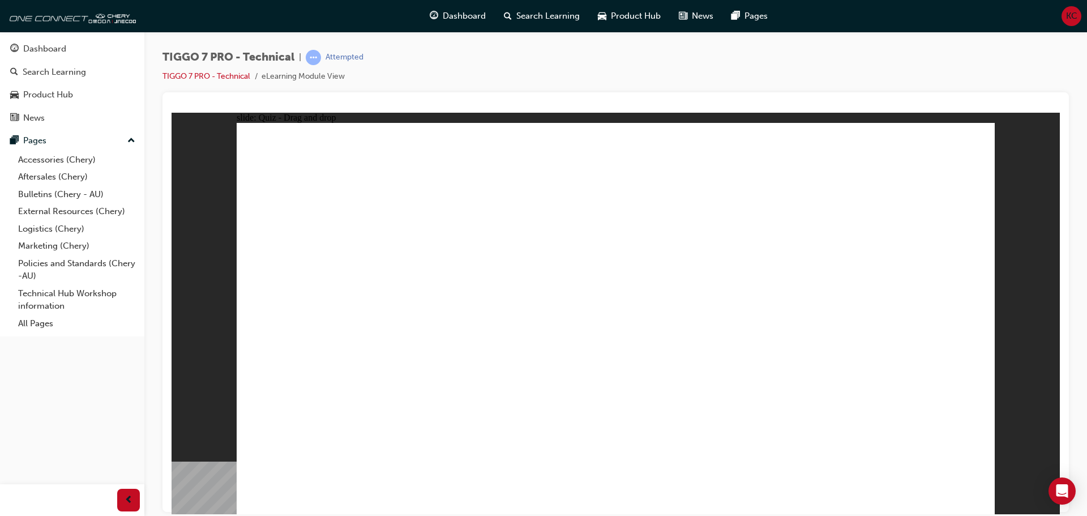
drag, startPoint x: 437, startPoint y: 395, endPoint x: 696, endPoint y: 302, distance: 275.8
drag, startPoint x: 437, startPoint y: 447, endPoint x: 1030, endPoint y: 182, distance: 650.0
drag, startPoint x: 512, startPoint y: 419, endPoint x: 756, endPoint y: 293, distance: 275.0
drag, startPoint x: 391, startPoint y: 386, endPoint x: 686, endPoint y: 319, distance: 301.9
drag, startPoint x: 283, startPoint y: 314, endPoint x: 613, endPoint y: 320, distance: 330.1
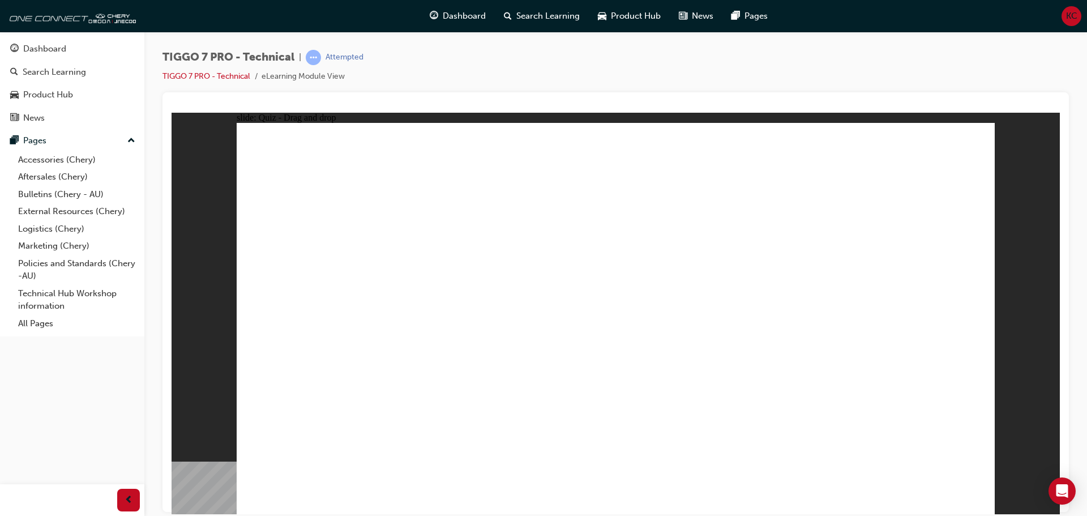
drag, startPoint x: 306, startPoint y: 285, endPoint x: 661, endPoint y: 328, distance: 357.6
drag, startPoint x: 330, startPoint y: 406, endPoint x: 681, endPoint y: 320, distance: 360.9
drag, startPoint x: 324, startPoint y: 444, endPoint x: 711, endPoint y: 315, distance: 407.3
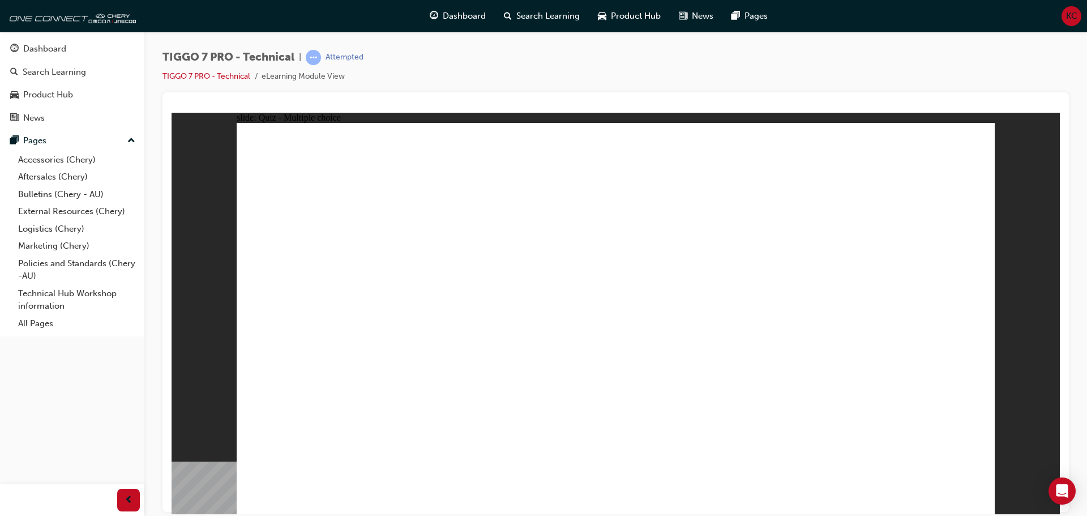
checkbox input "true"
drag, startPoint x: 615, startPoint y: 230, endPoint x: 615, endPoint y: 279, distance: 48.7
checkbox input "true"
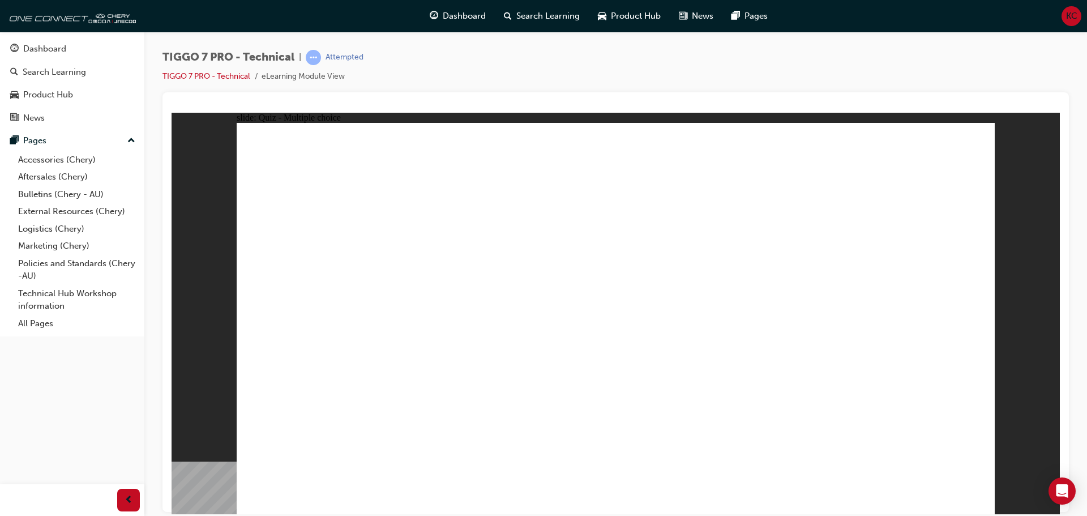
checkbox input "true"
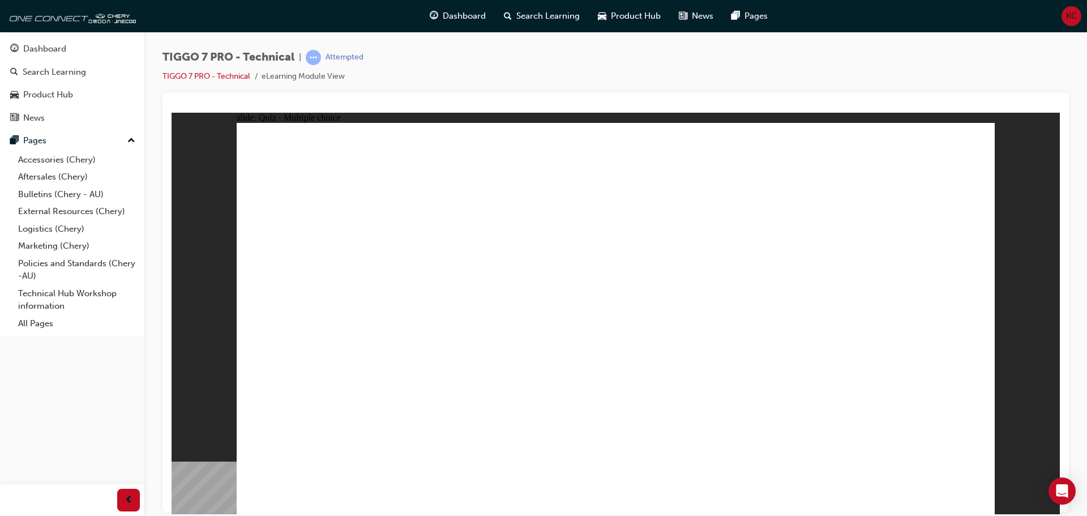
radio input "true"
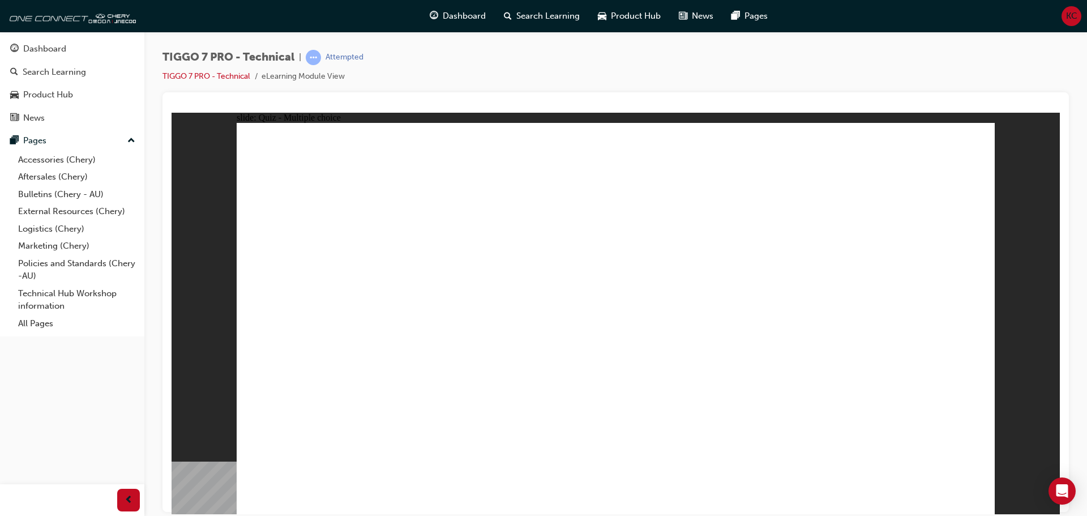
radio input "true"
drag, startPoint x: 636, startPoint y: 207, endPoint x: 435, endPoint y: 292, distance: 218.7
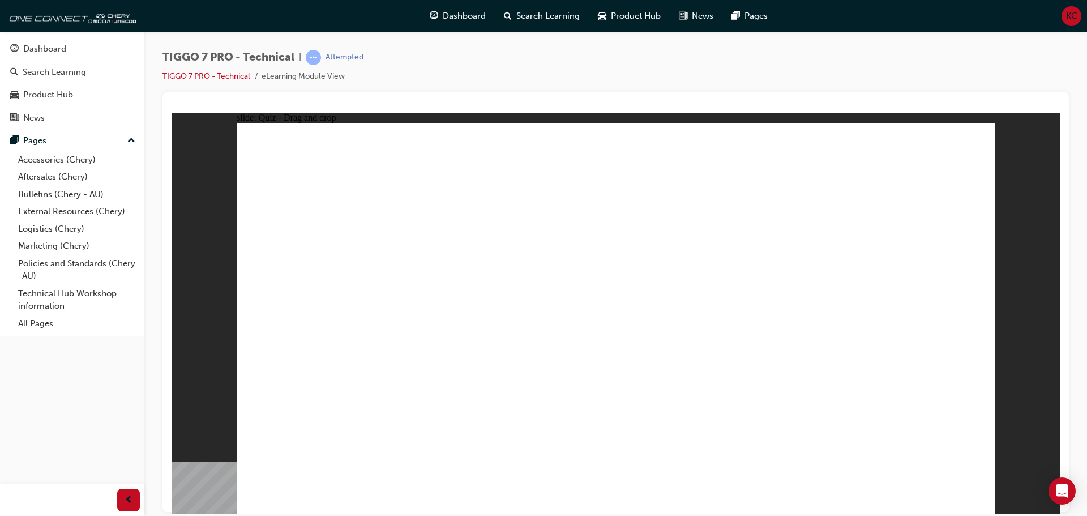
drag, startPoint x: 797, startPoint y: 254, endPoint x: 733, endPoint y: 356, distance: 119.8
radio input "true"
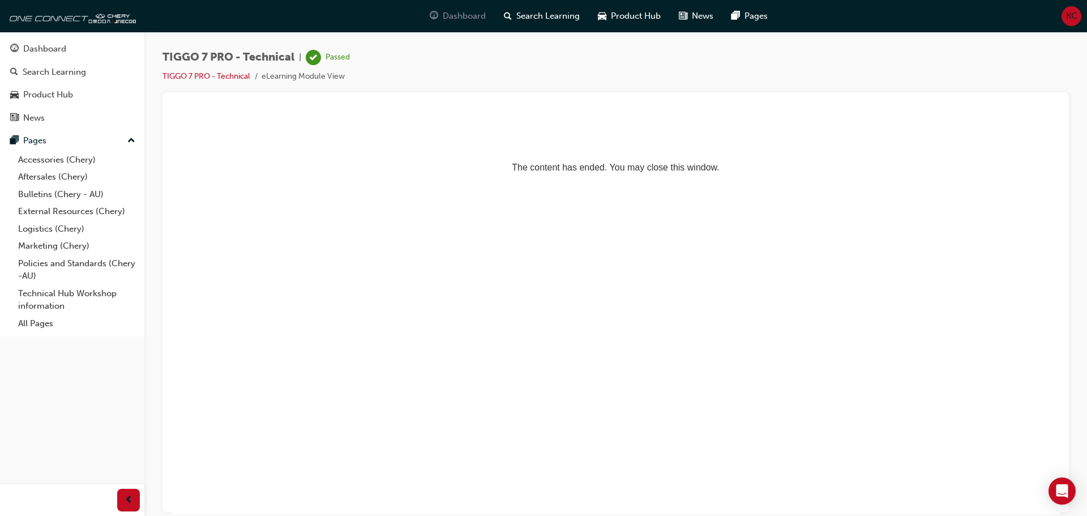
click at [443, 14] on span "Dashboard" at bounding box center [464, 16] width 43 height 13
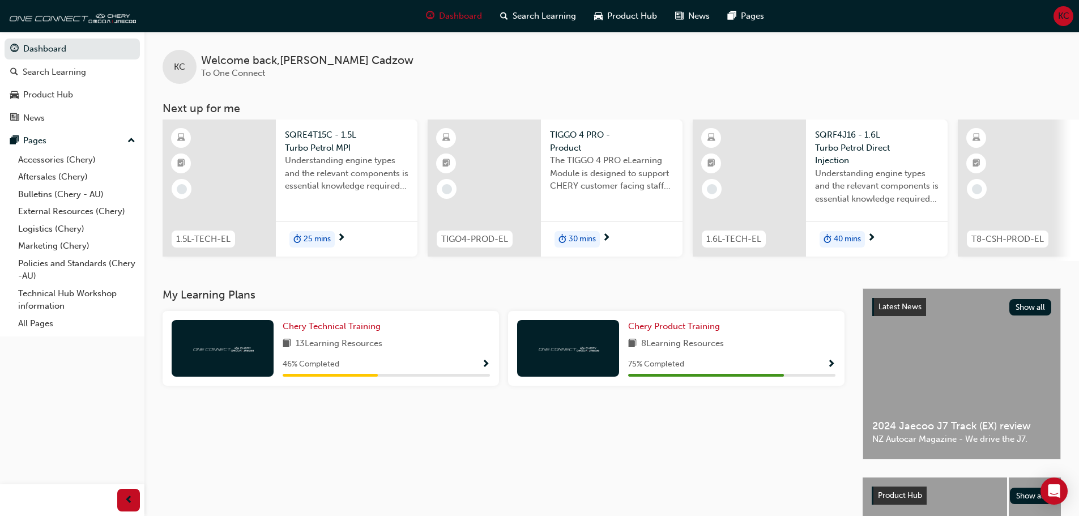
click at [313, 236] on span "25 mins" at bounding box center [316, 239] width 27 height 13
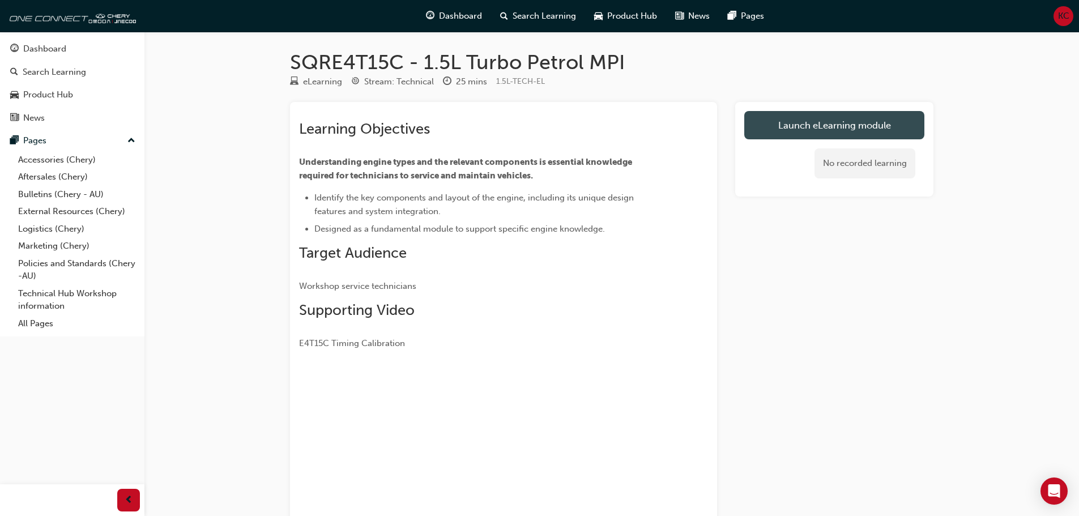
click at [838, 128] on link "Launch eLearning module" at bounding box center [834, 125] width 180 height 28
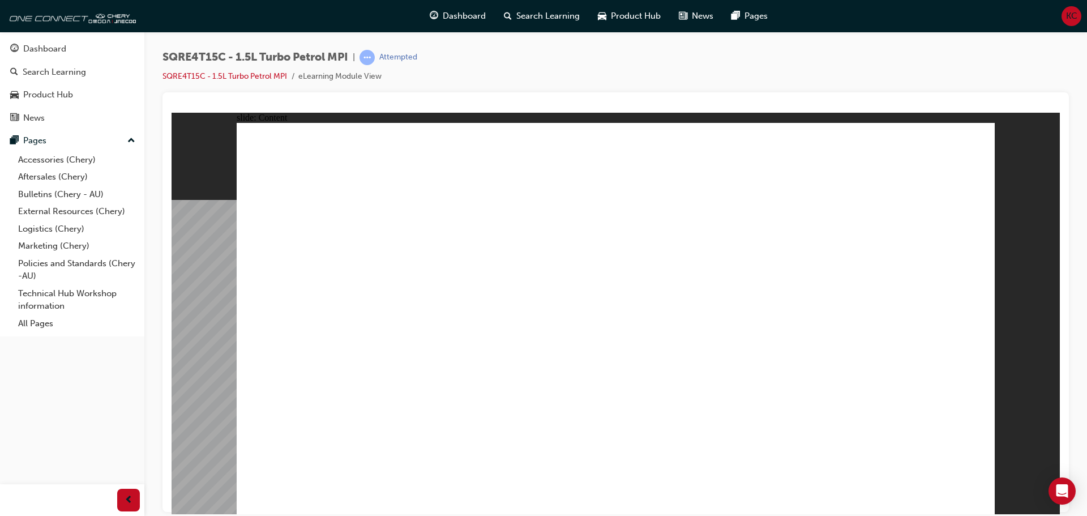
drag, startPoint x: 553, startPoint y: 280, endPoint x: 546, endPoint y: 298, distance: 19.6
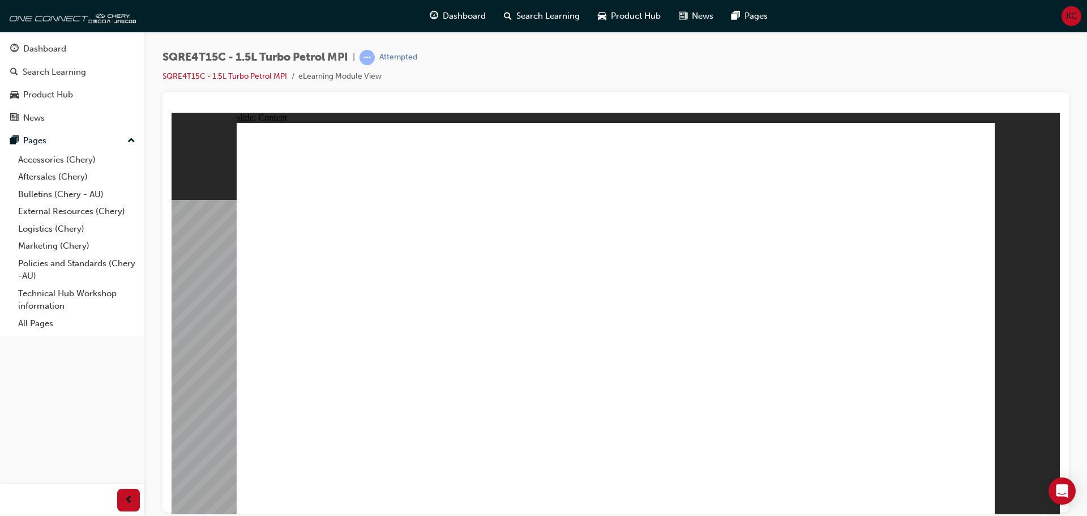
drag, startPoint x: 549, startPoint y: 312, endPoint x: 785, endPoint y: 389, distance: 248.3
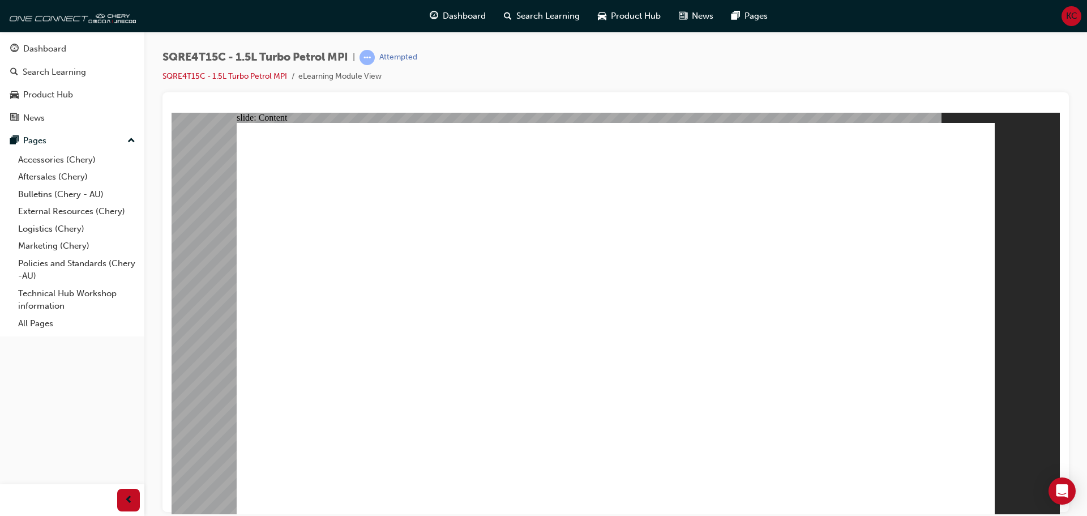
drag, startPoint x: 686, startPoint y: 414, endPoint x: 691, endPoint y: 415, distance: 5.8
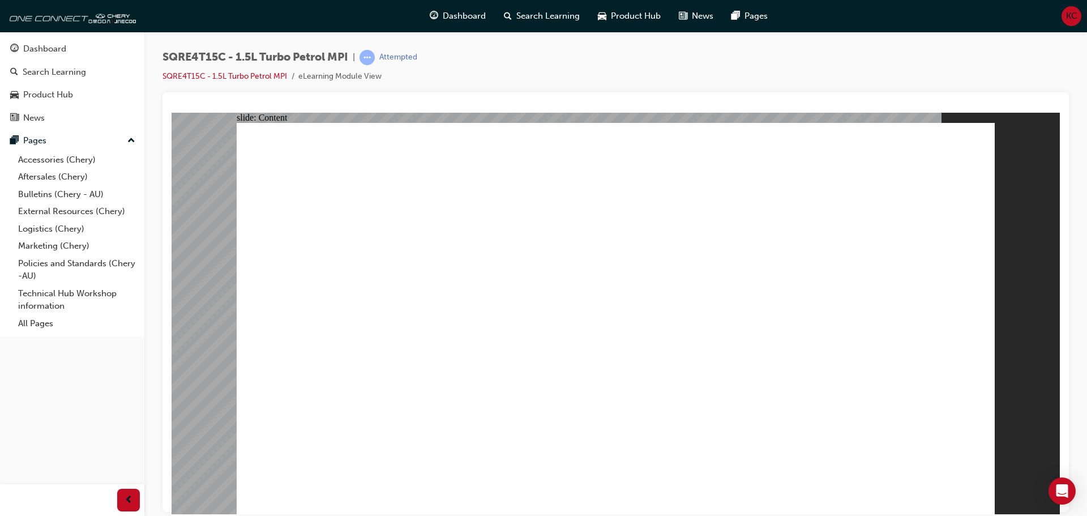
type input "418"
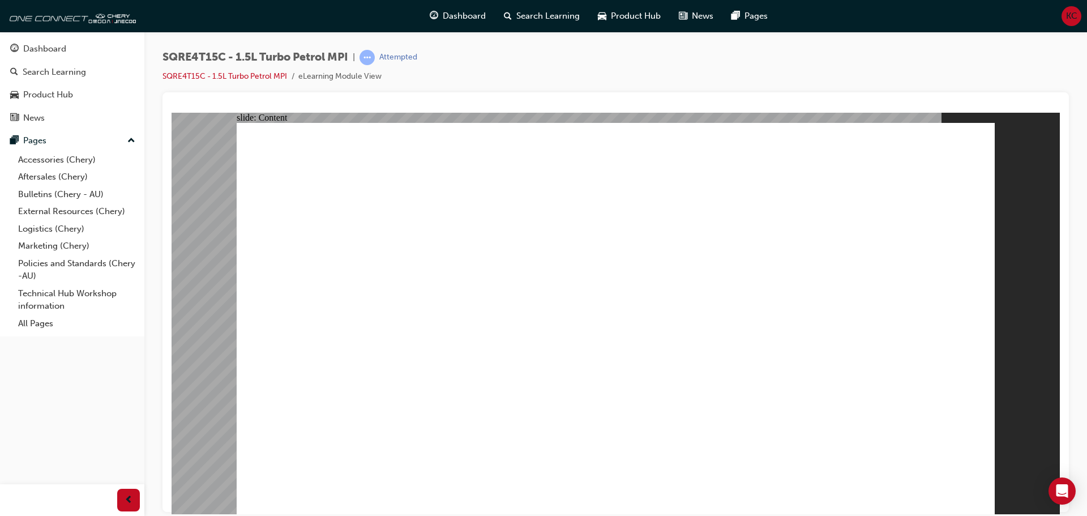
drag, startPoint x: 516, startPoint y: 389, endPoint x: 861, endPoint y: 421, distance: 346.2
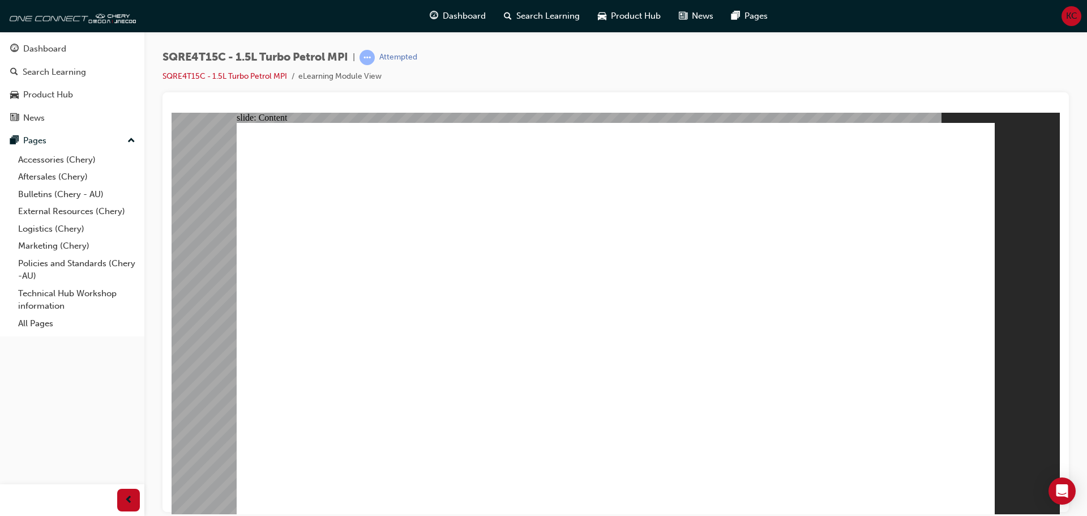
drag, startPoint x: 751, startPoint y: 403, endPoint x: 772, endPoint y: 410, distance: 21.7
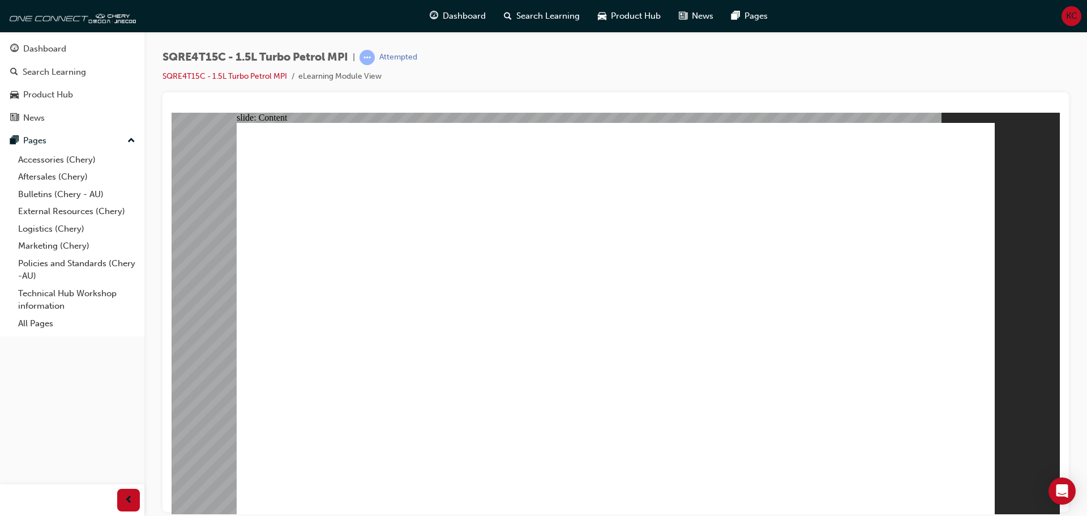
drag, startPoint x: 435, startPoint y: 363, endPoint x: 500, endPoint y: 368, distance: 64.7
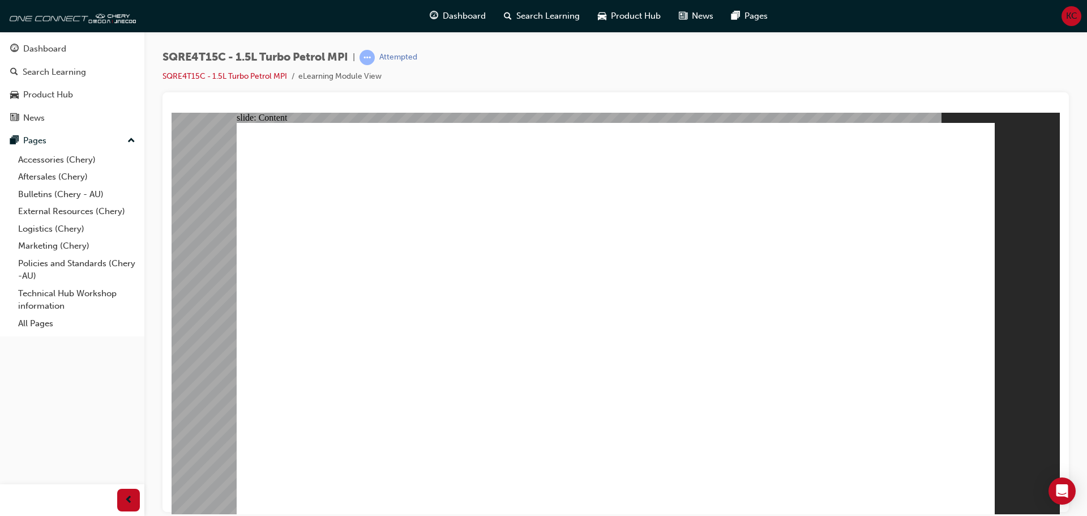
drag, startPoint x: 866, startPoint y: 409, endPoint x: 852, endPoint y: 377, distance: 35.0
drag, startPoint x: 461, startPoint y: 232, endPoint x: 475, endPoint y: 233, distance: 13.6
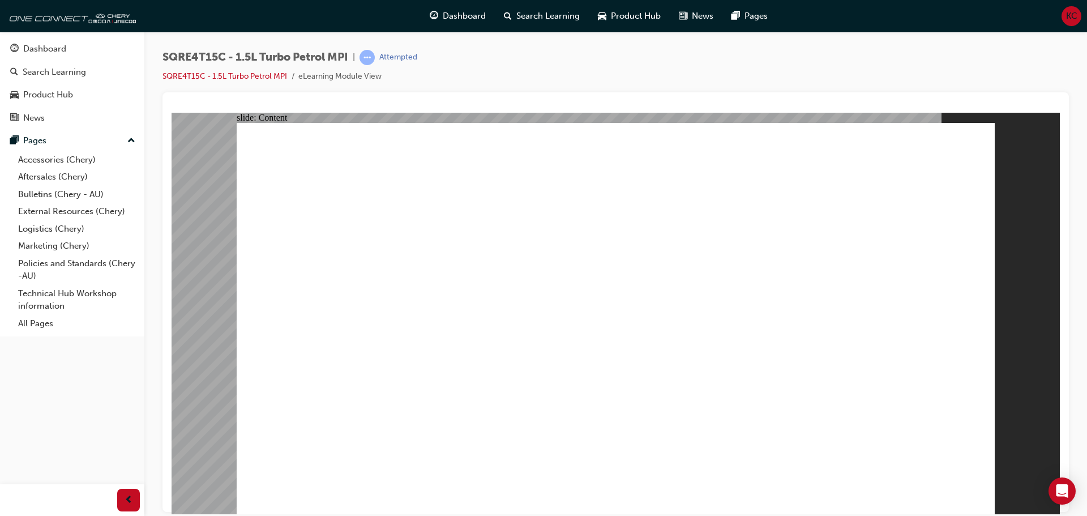
drag, startPoint x: 700, startPoint y: 404, endPoint x: 688, endPoint y: 375, distance: 31.4
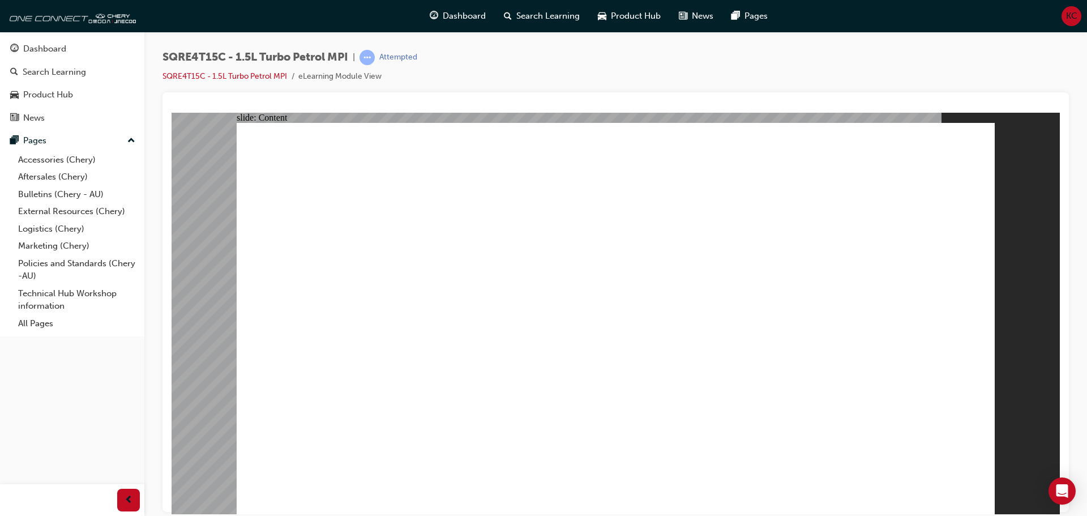
drag, startPoint x: 536, startPoint y: 449, endPoint x: 580, endPoint y: 448, distance: 44.2
drag, startPoint x: 666, startPoint y: 426, endPoint x: 675, endPoint y: 413, distance: 15.1
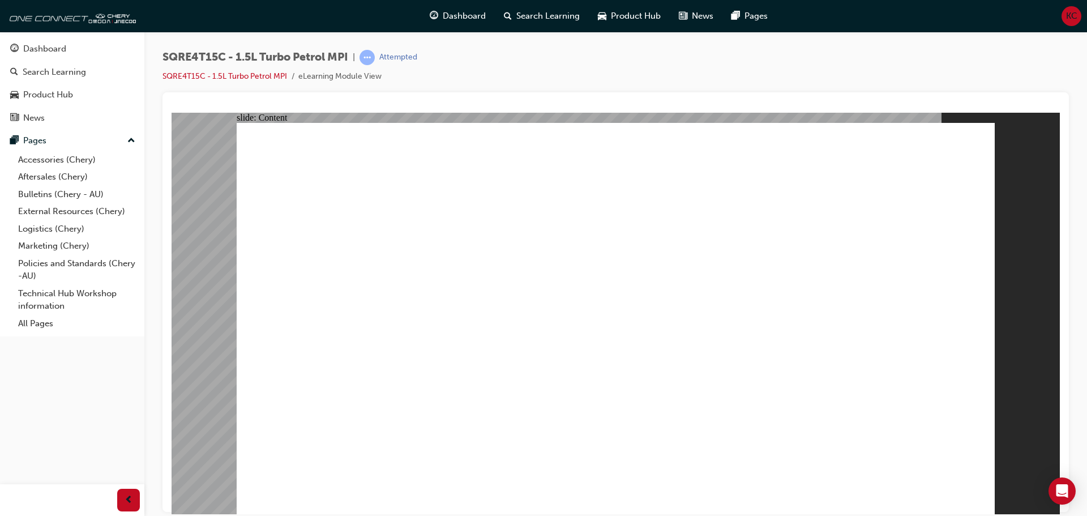
drag, startPoint x: 699, startPoint y: 360, endPoint x: 701, endPoint y: 337, distance: 22.7
drag, startPoint x: 700, startPoint y: 324, endPoint x: 701, endPoint y: 302, distance: 21.5
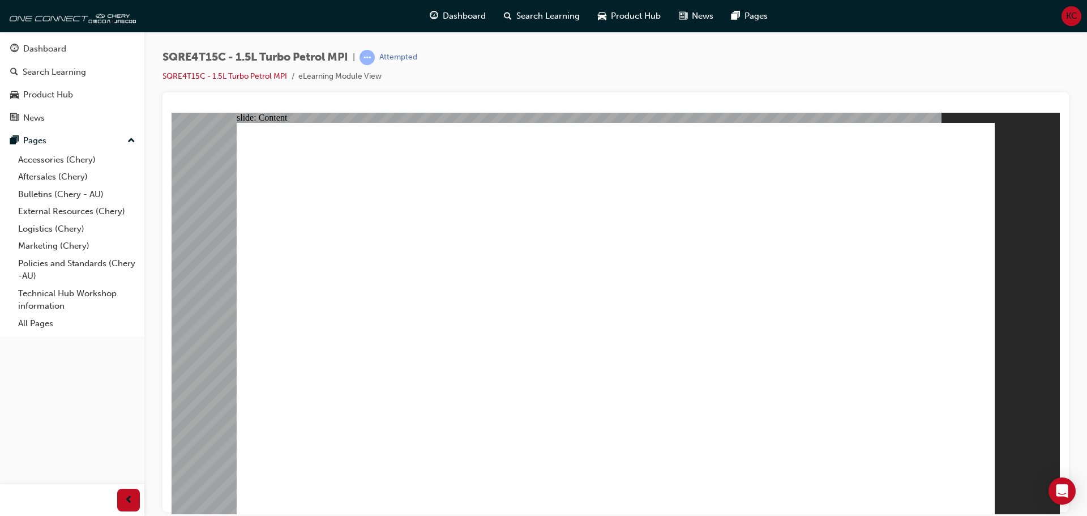
drag, startPoint x: 701, startPoint y: 302, endPoint x: 701, endPoint y: 290, distance: 12.5
drag, startPoint x: 701, startPoint y: 275, endPoint x: 722, endPoint y: 306, distance: 37.5
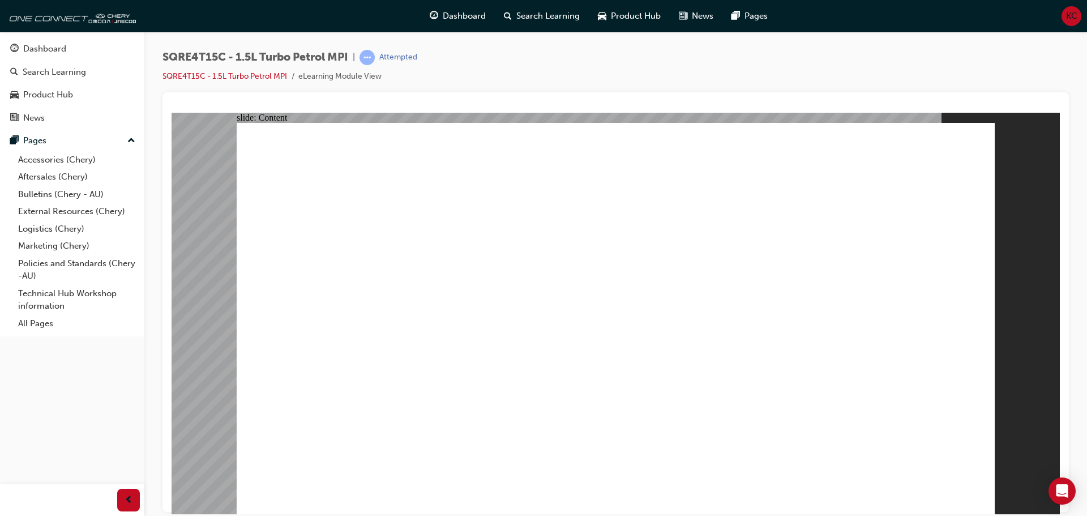
drag, startPoint x: 412, startPoint y: 414, endPoint x: 822, endPoint y: 420, distance: 410.5
type input "424"
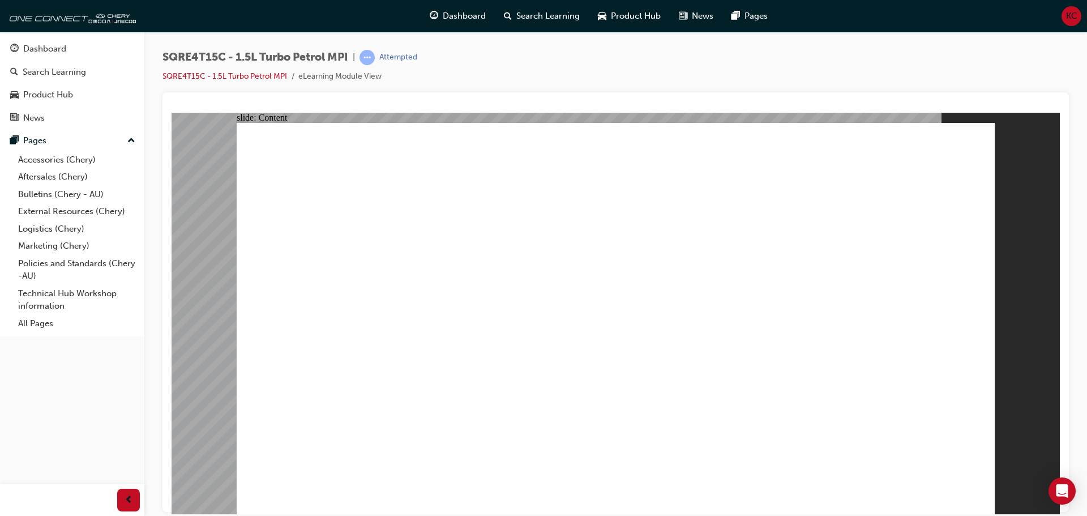
drag, startPoint x: 682, startPoint y: 340, endPoint x: 728, endPoint y: 354, distance: 47.8
drag, startPoint x: 912, startPoint y: 388, endPoint x: 912, endPoint y: 396, distance: 7.4
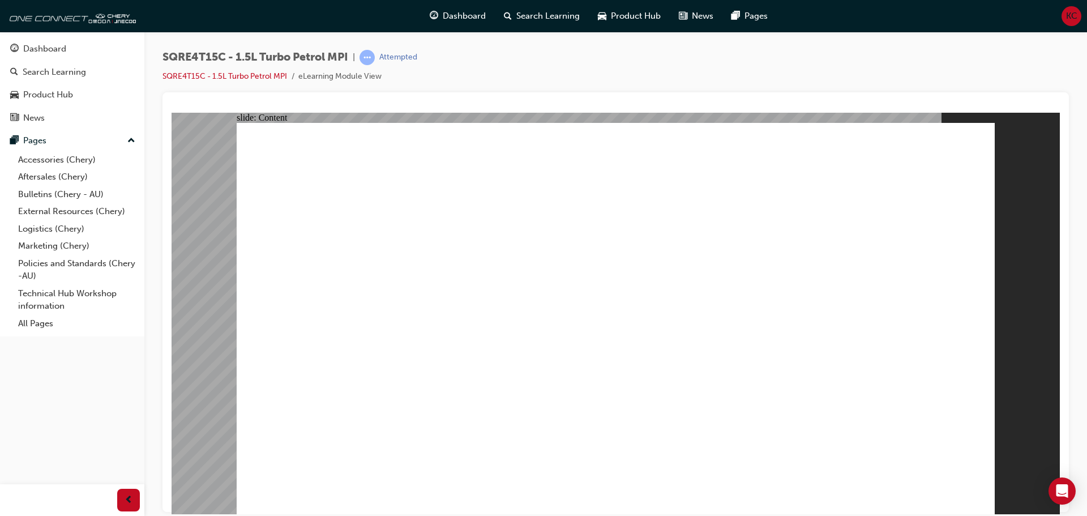
drag, startPoint x: 407, startPoint y: 380, endPoint x: 405, endPoint y: 431, distance: 51.0
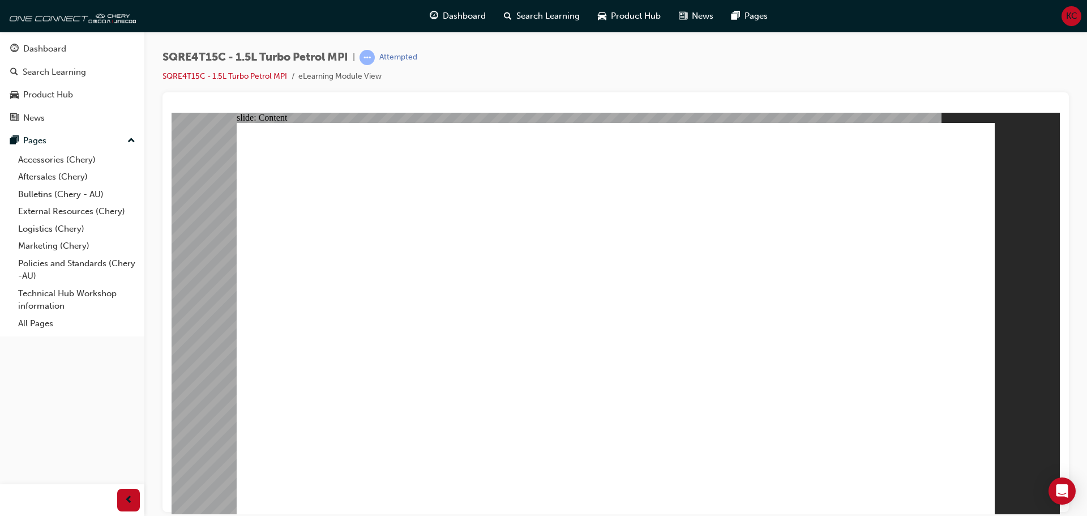
drag, startPoint x: 721, startPoint y: 331, endPoint x: 763, endPoint y: 356, distance: 48.7
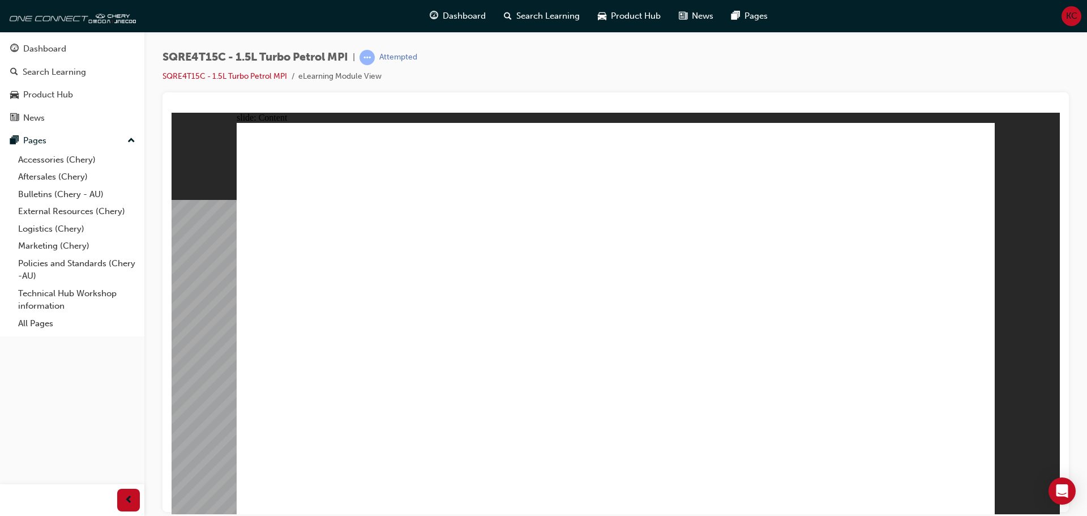
drag, startPoint x: 881, startPoint y: 321, endPoint x: 878, endPoint y: 315, distance: 6.3
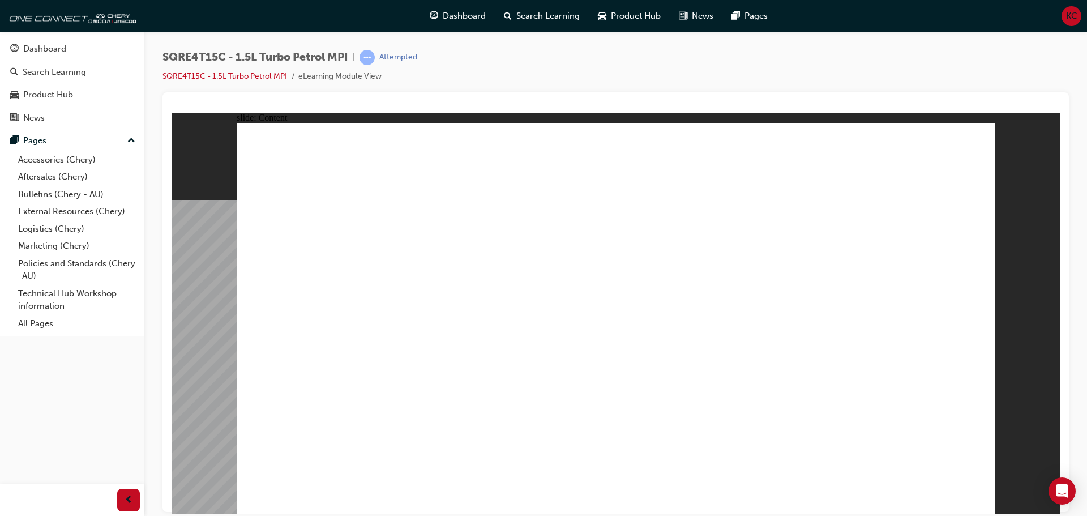
radio input "true"
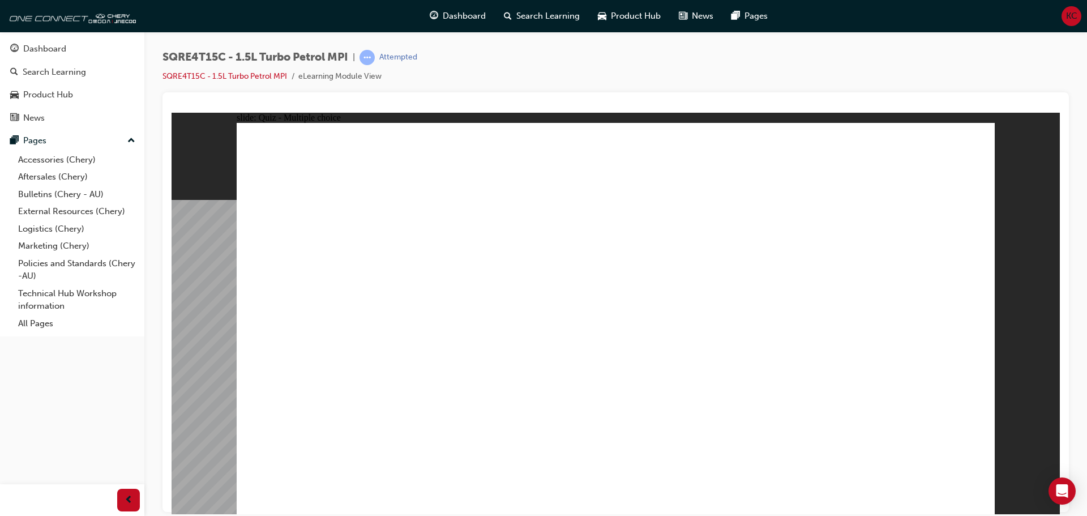
radio input "true"
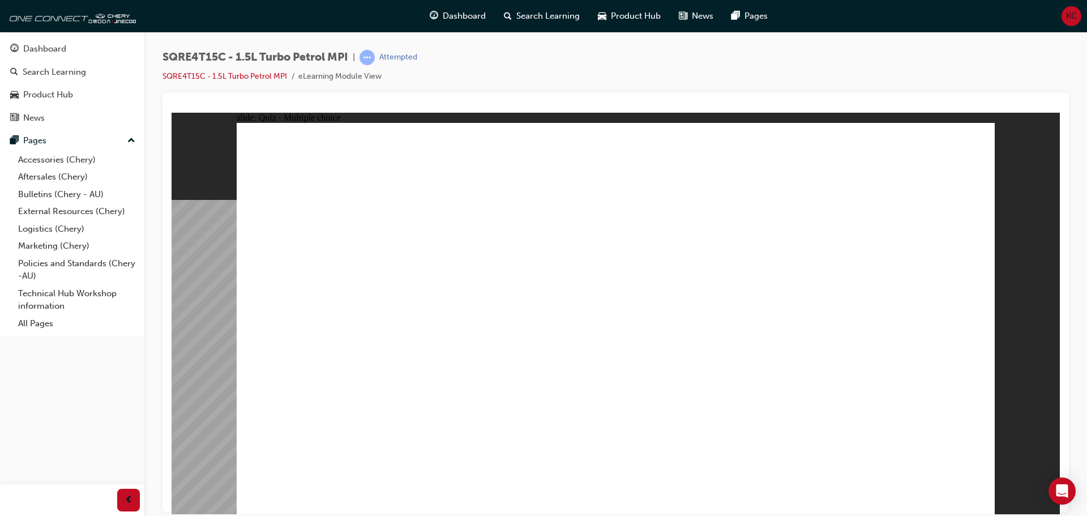
radio input "true"
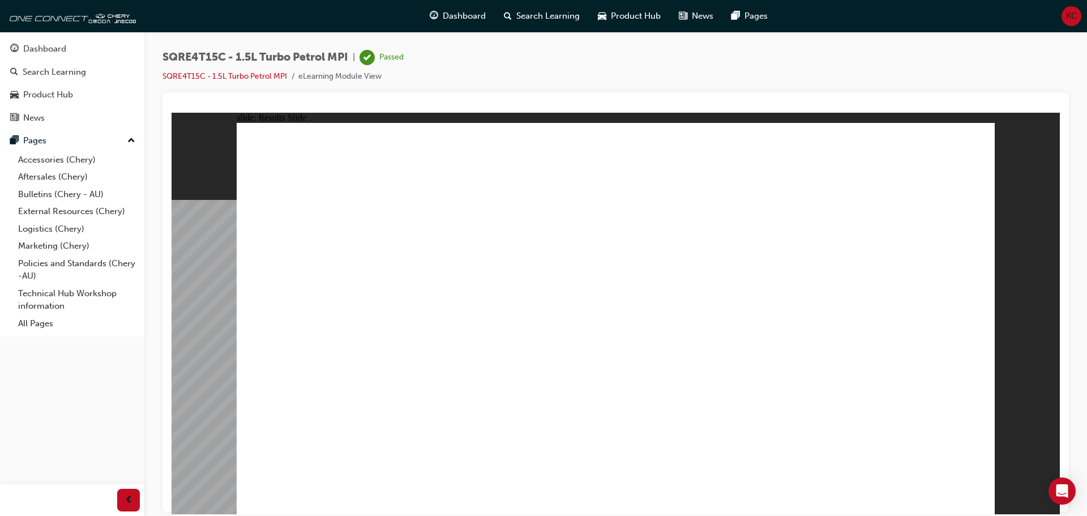
click at [465, 20] on span "Dashboard" at bounding box center [464, 16] width 43 height 13
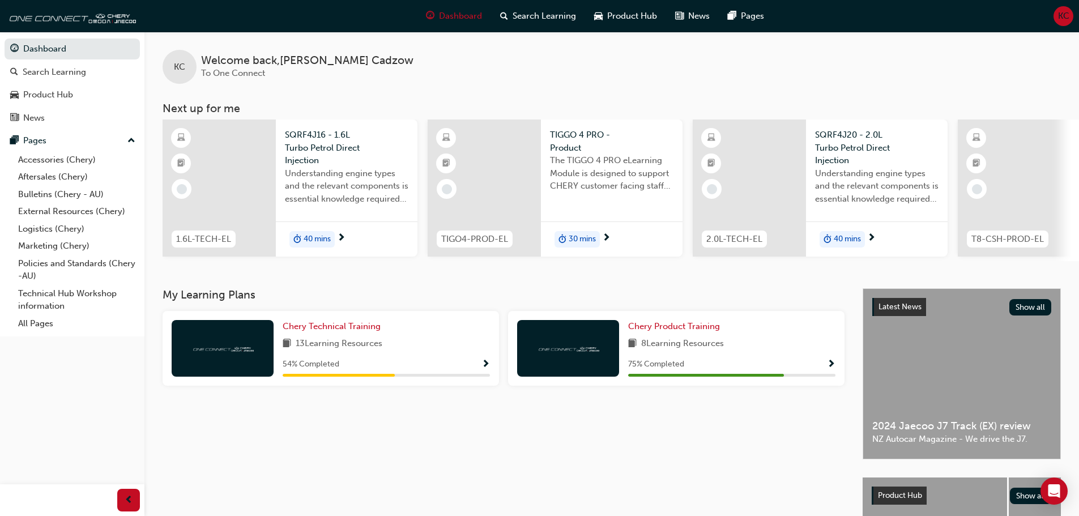
click at [319, 239] on span "40 mins" at bounding box center [316, 239] width 27 height 13
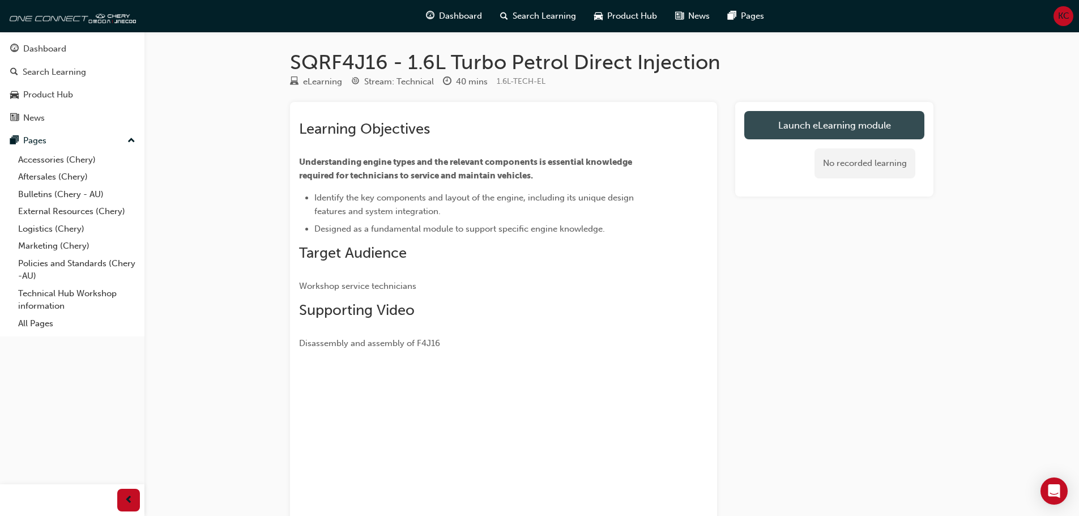
click at [785, 121] on link "Launch eLearning module" at bounding box center [834, 125] width 180 height 28
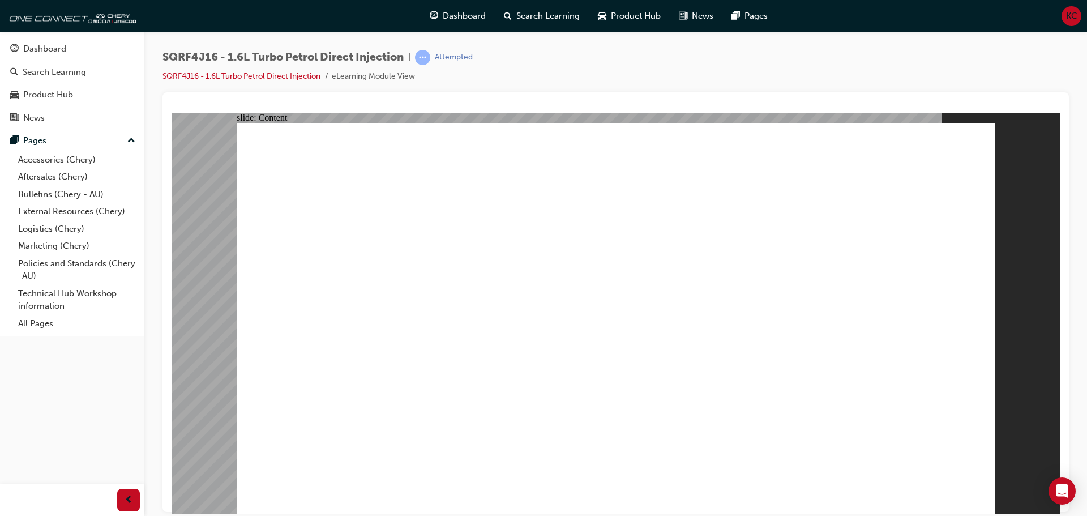
drag, startPoint x: 596, startPoint y: 444, endPoint x: 629, endPoint y: 446, distance: 32.9
drag, startPoint x: 759, startPoint y: 438, endPoint x: 792, endPoint y: 452, distance: 35.5
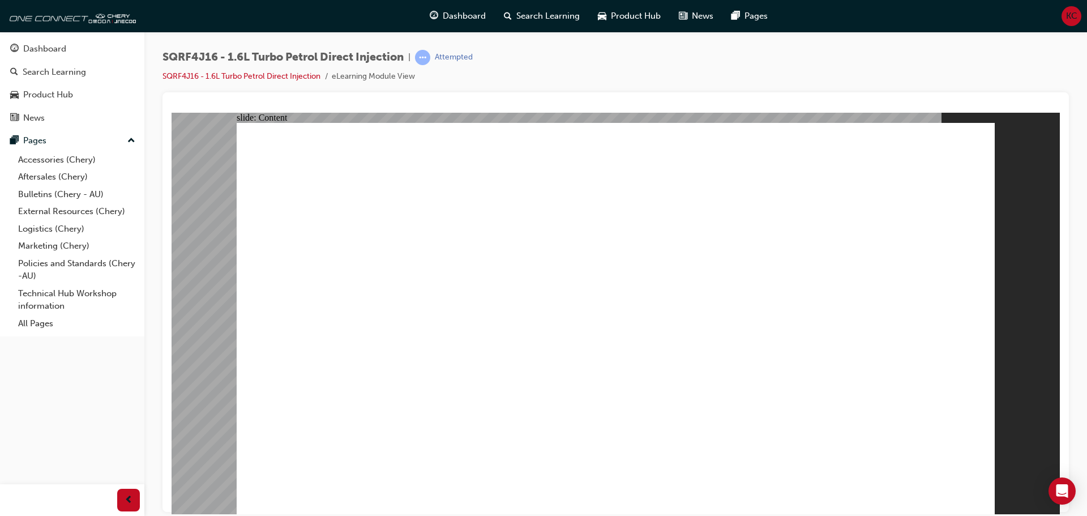
drag, startPoint x: 834, startPoint y: 443, endPoint x: 844, endPoint y: 443, distance: 9.6
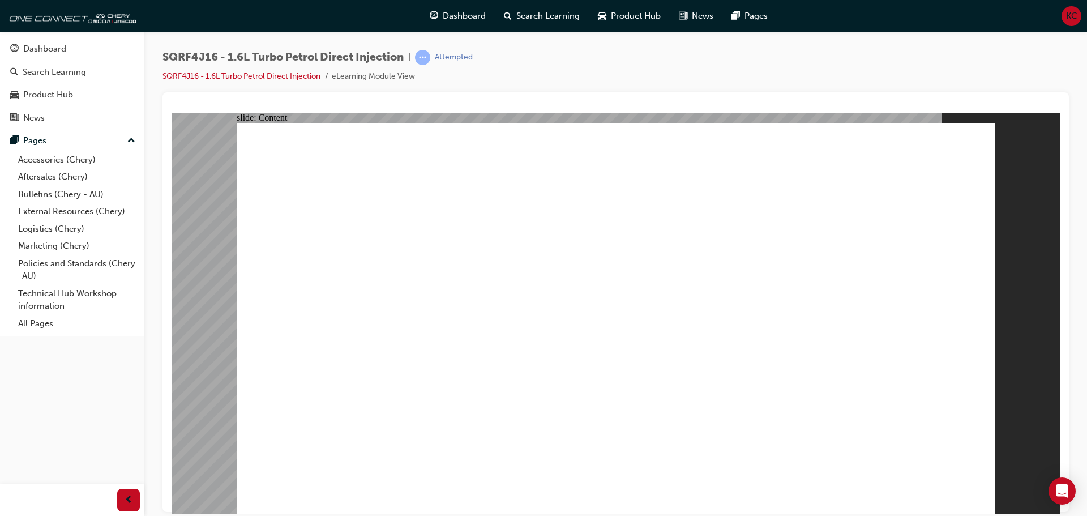
type input "45"
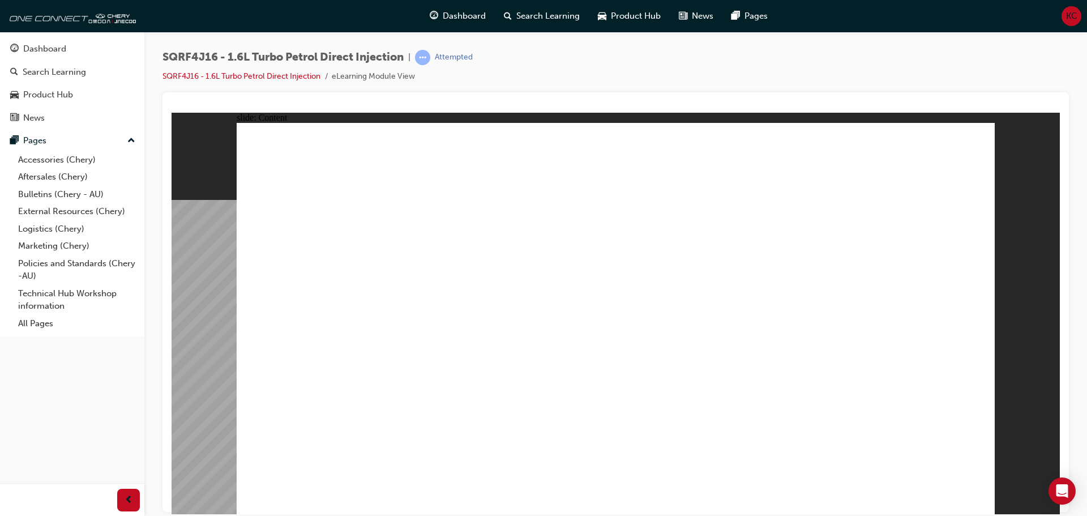
drag, startPoint x: 719, startPoint y: 396, endPoint x: 713, endPoint y: 411, distance: 15.8
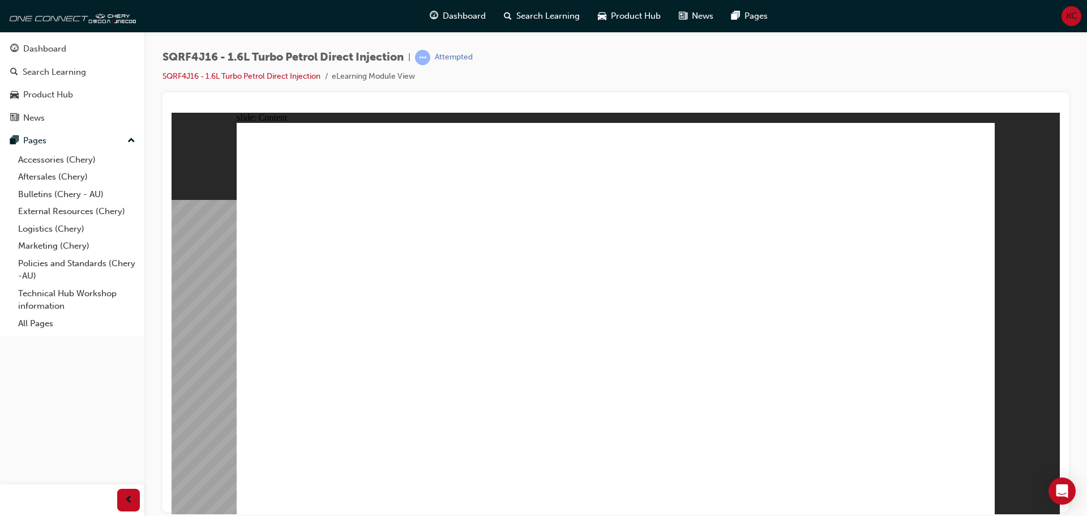
drag, startPoint x: 471, startPoint y: 360, endPoint x: 495, endPoint y: 331, distance: 38.2
drag, startPoint x: 928, startPoint y: 293, endPoint x: 898, endPoint y: 268, distance: 39.0
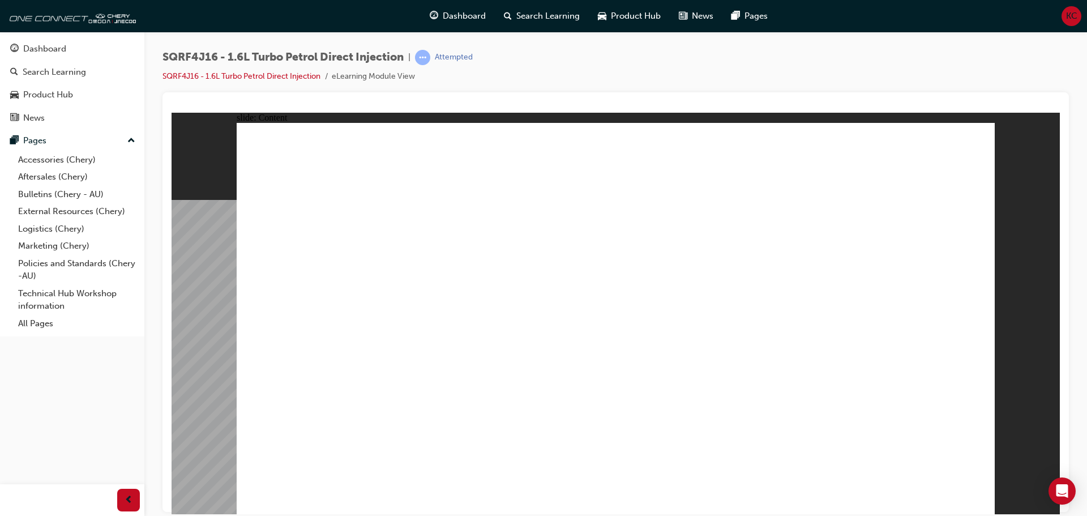
drag, startPoint x: 784, startPoint y: 450, endPoint x: 717, endPoint y: 448, distance: 66.3
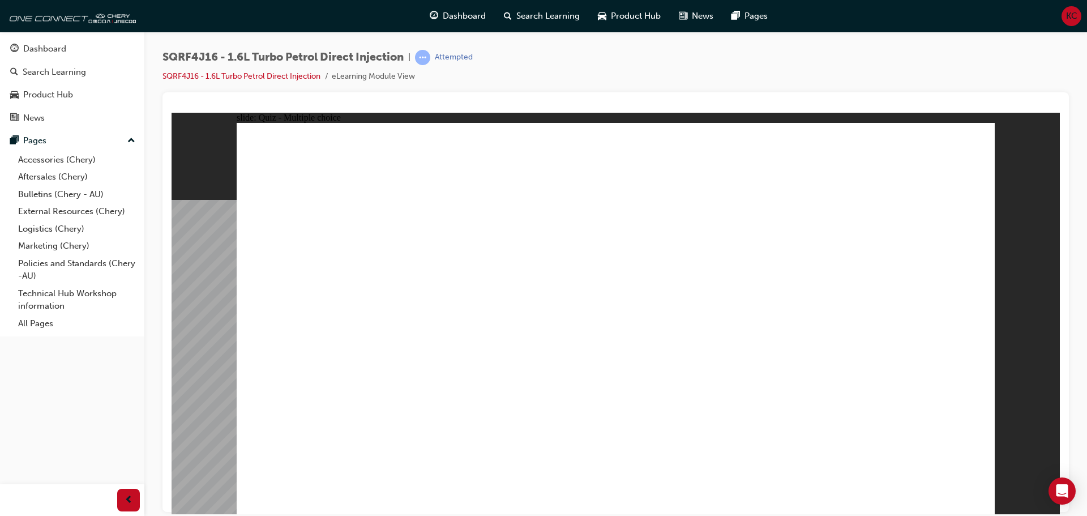
radio input "true"
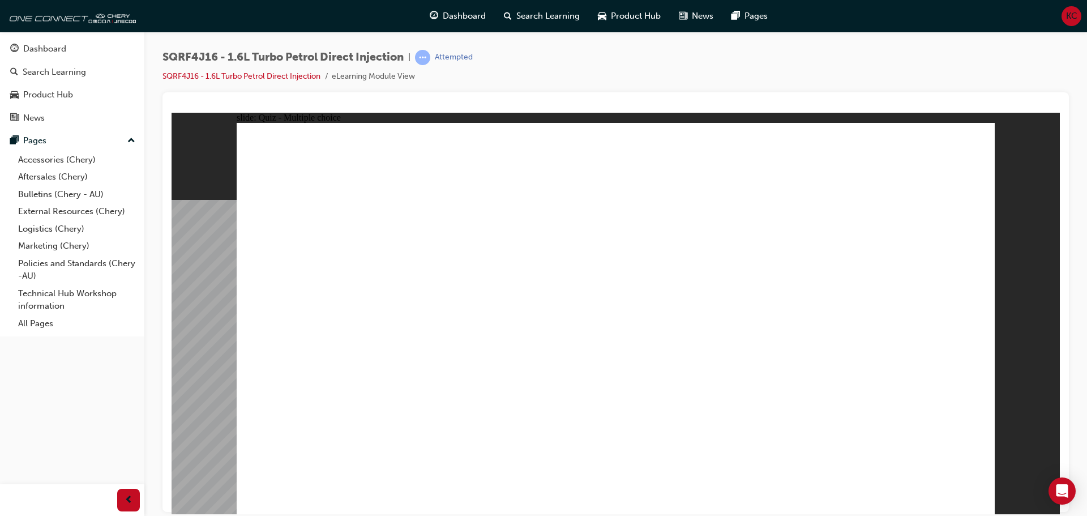
radio input "true"
